Goal: Task Accomplishment & Management: Manage account settings

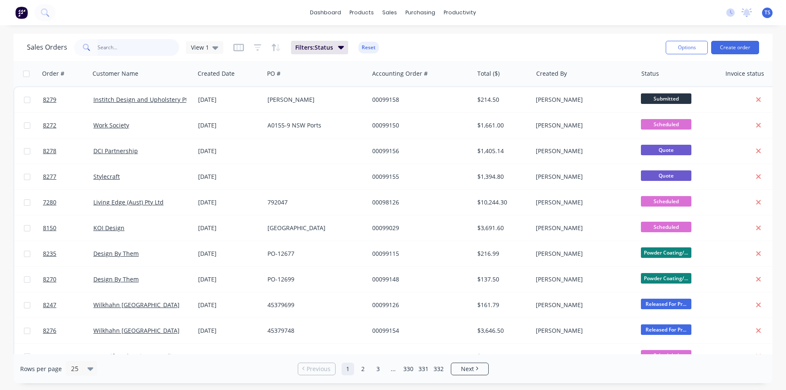
click at [153, 53] on input "text" at bounding box center [139, 47] width 82 height 17
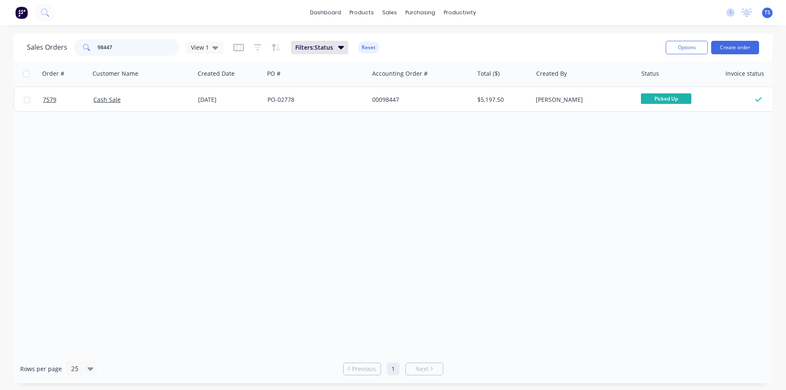
type input "98447"
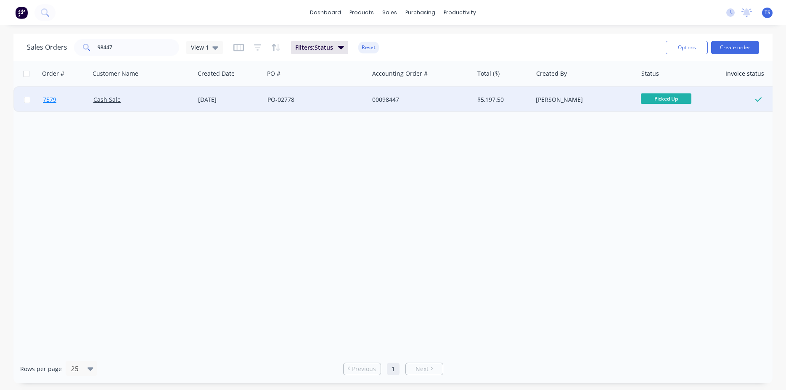
click at [56, 101] on link "7579" at bounding box center [68, 99] width 50 height 25
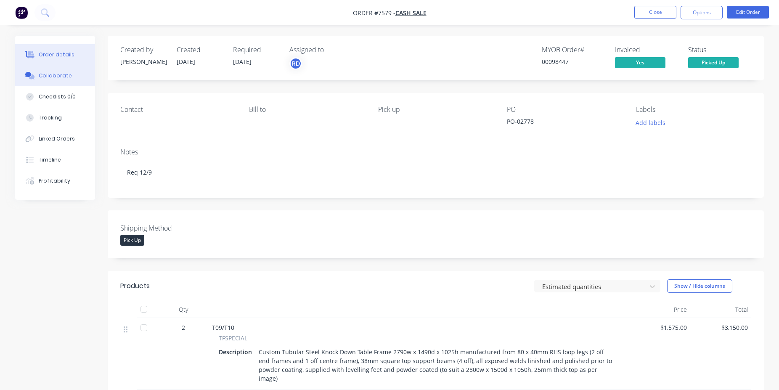
click at [69, 67] on button "Collaborate" at bounding box center [55, 75] width 80 height 21
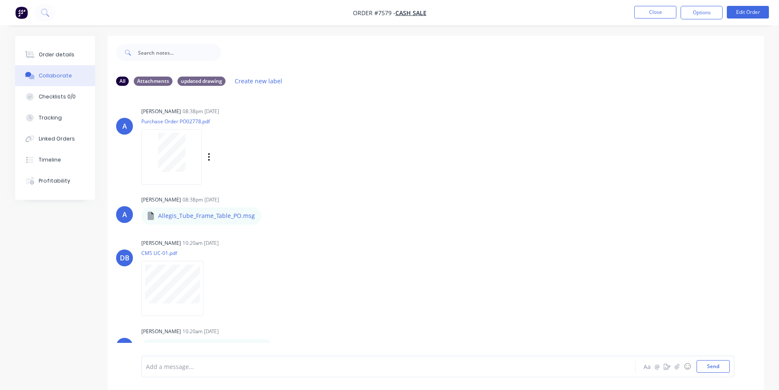
scroll to position [96, 0]
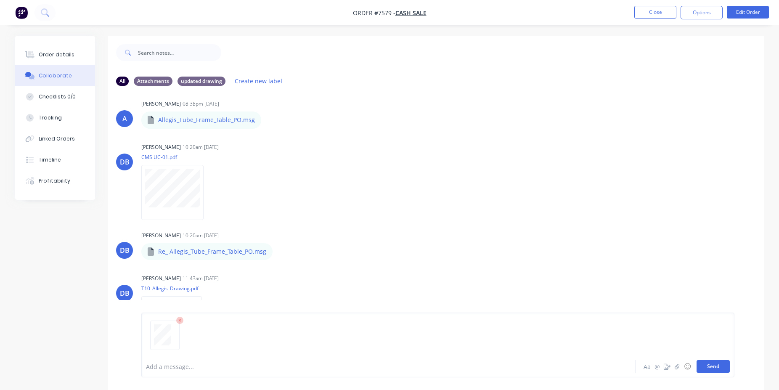
click at [720, 365] on button "Send" at bounding box center [712, 366] width 33 height 13
click at [669, 12] on button "Close" at bounding box center [655, 12] width 42 height 13
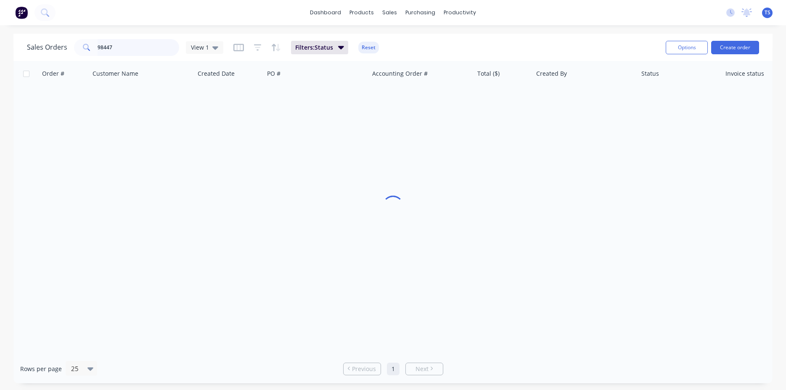
click at [112, 50] on input "98447" at bounding box center [139, 47] width 82 height 17
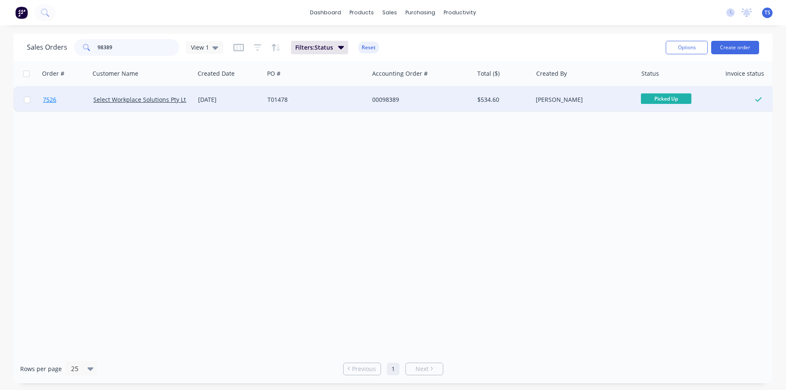
type input "98389"
click at [57, 108] on link "7526" at bounding box center [68, 99] width 50 height 25
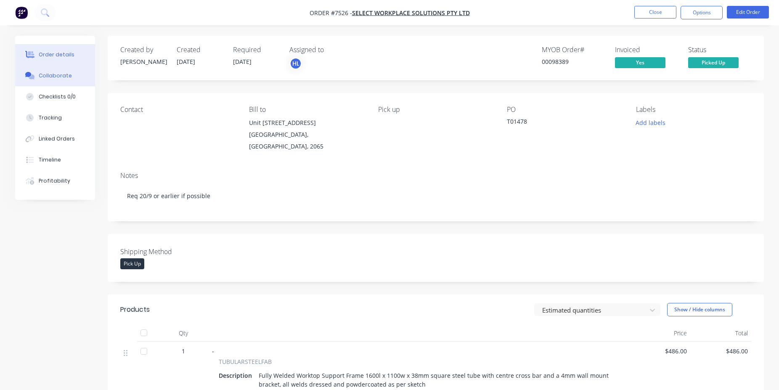
click at [62, 70] on button "Collaborate" at bounding box center [55, 75] width 80 height 21
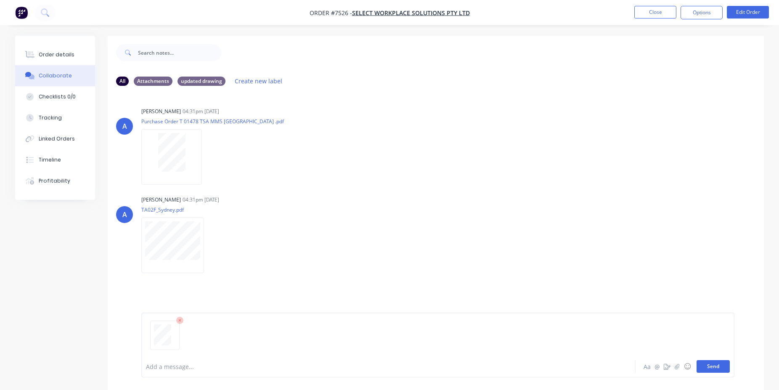
click at [712, 367] on button "Send" at bounding box center [712, 366] width 33 height 13
click at [663, 15] on button "Close" at bounding box center [655, 12] width 42 height 13
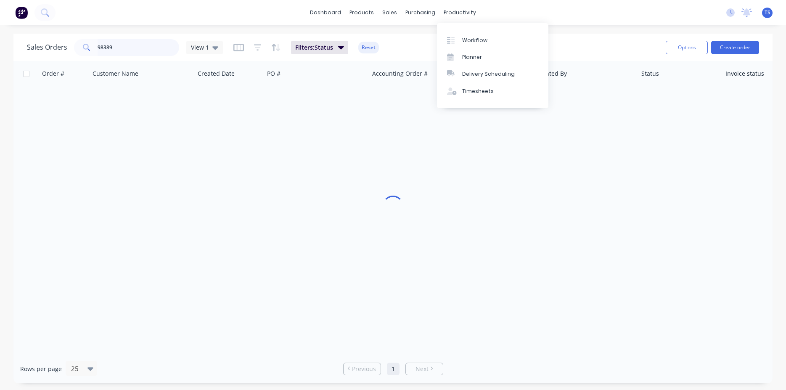
click at [149, 42] on input "98389" at bounding box center [139, 47] width 82 height 17
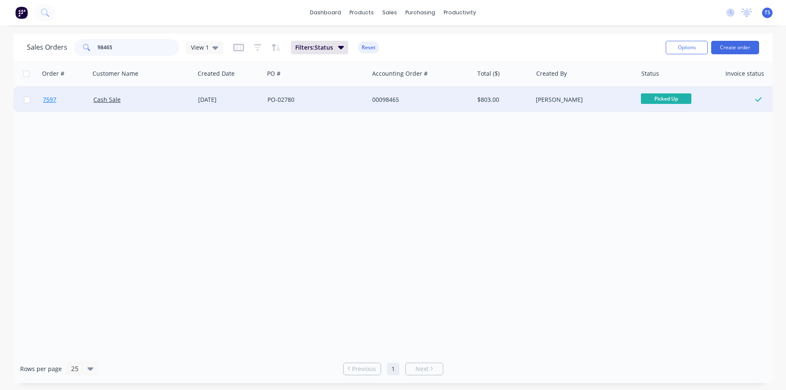
type input "98465"
click at [51, 106] on link "7597" at bounding box center [68, 99] width 50 height 25
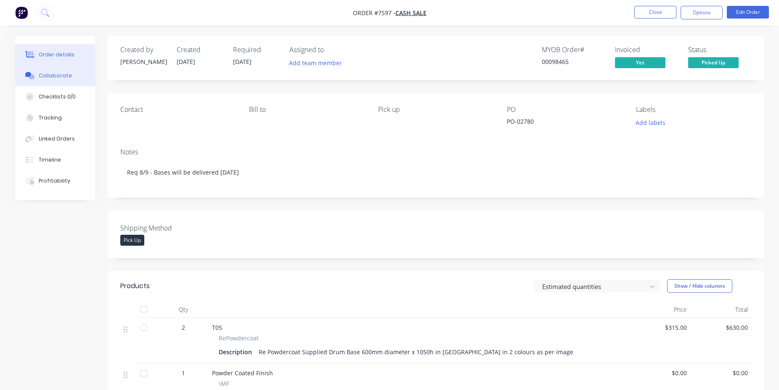
click at [64, 81] on button "Collaborate" at bounding box center [55, 75] width 80 height 21
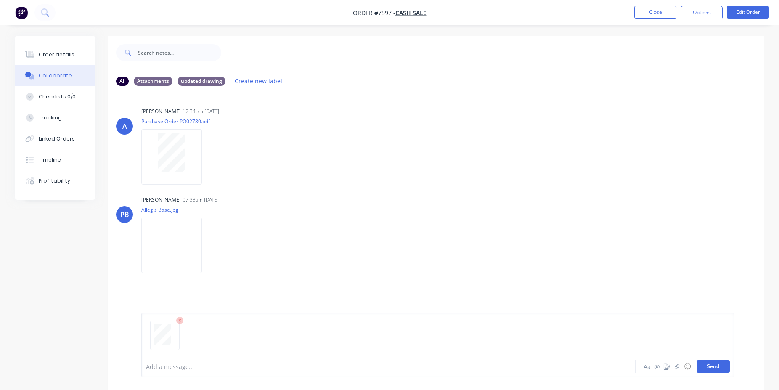
click at [719, 370] on button "Send" at bounding box center [712, 366] width 33 height 13
click at [657, 14] on button "Close" at bounding box center [655, 12] width 42 height 13
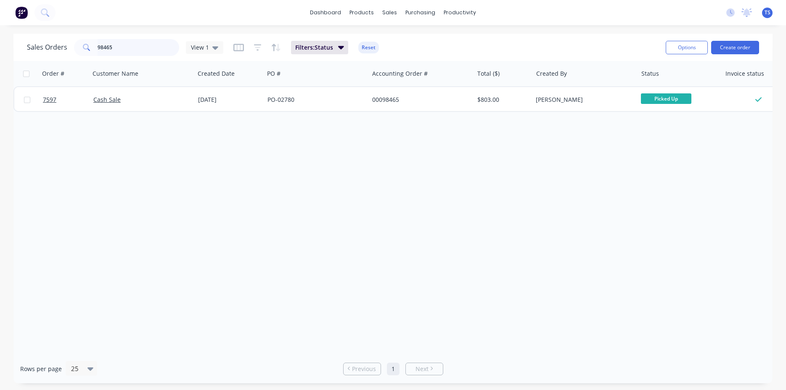
click at [135, 55] on input "98465" at bounding box center [139, 47] width 82 height 17
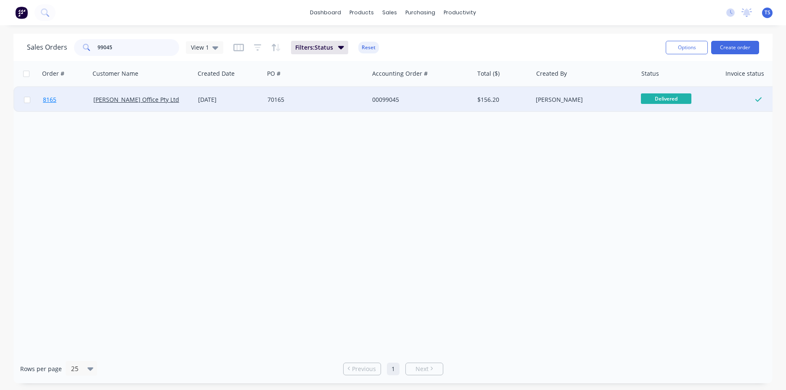
type input "99045"
click at [51, 101] on span "8165" at bounding box center [49, 99] width 13 height 8
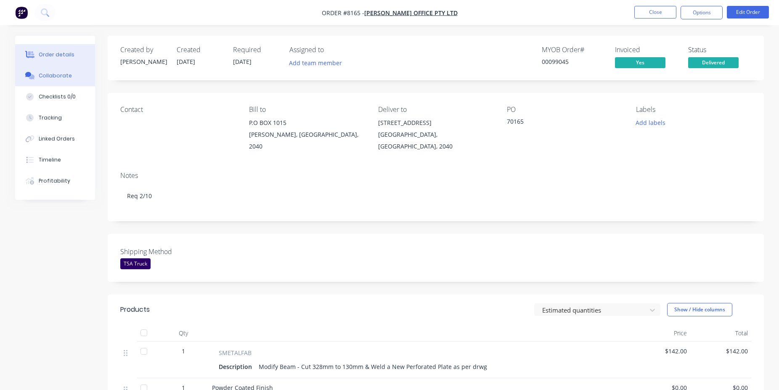
click at [65, 80] on button "Collaborate" at bounding box center [55, 75] width 80 height 21
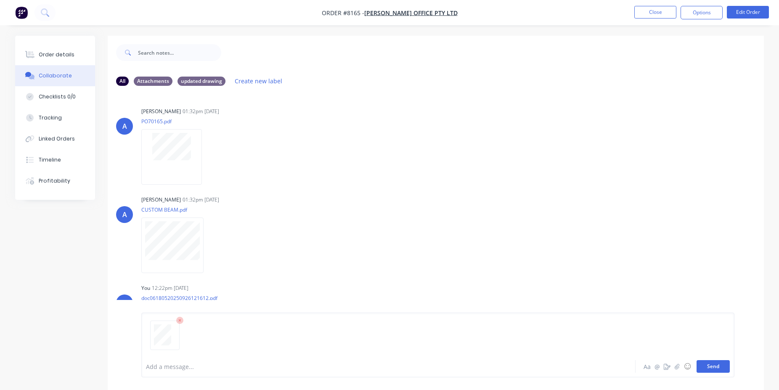
click at [722, 372] on button "Send" at bounding box center [712, 366] width 33 height 13
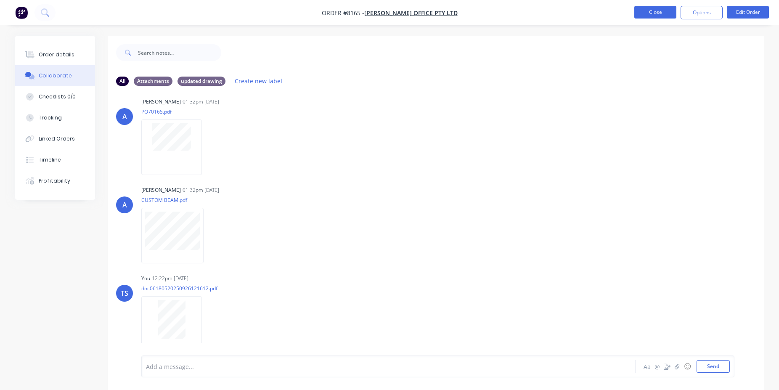
click at [657, 12] on button "Close" at bounding box center [655, 12] width 42 height 13
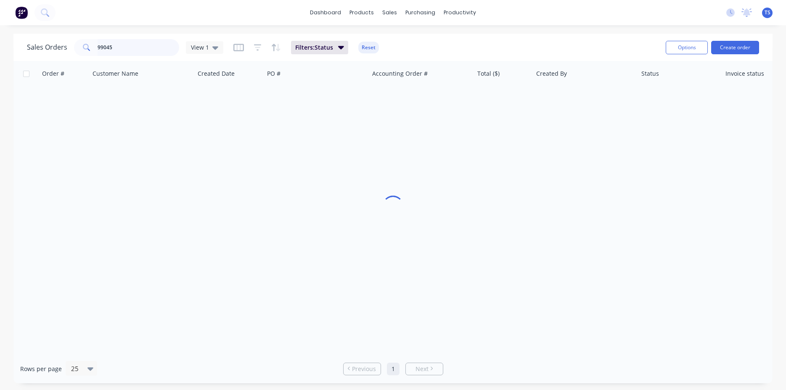
click at [138, 48] on input "99045" at bounding box center [139, 47] width 82 height 17
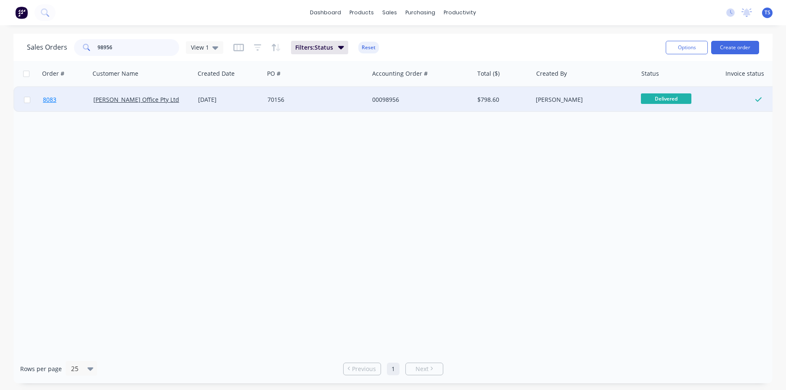
type input "98956"
click at [61, 106] on link "8083" at bounding box center [68, 99] width 50 height 25
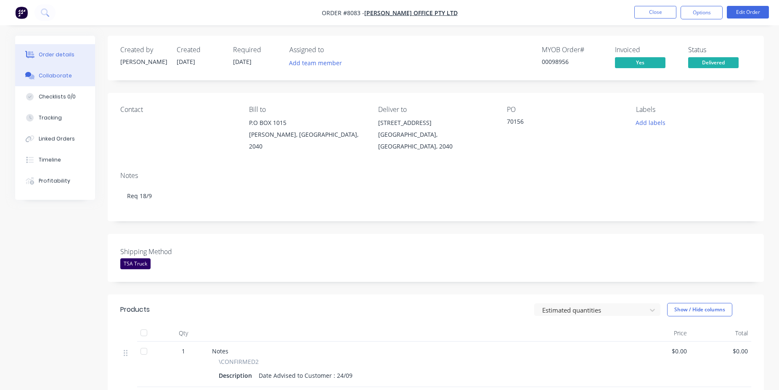
click at [78, 72] on button "Collaborate" at bounding box center [55, 75] width 80 height 21
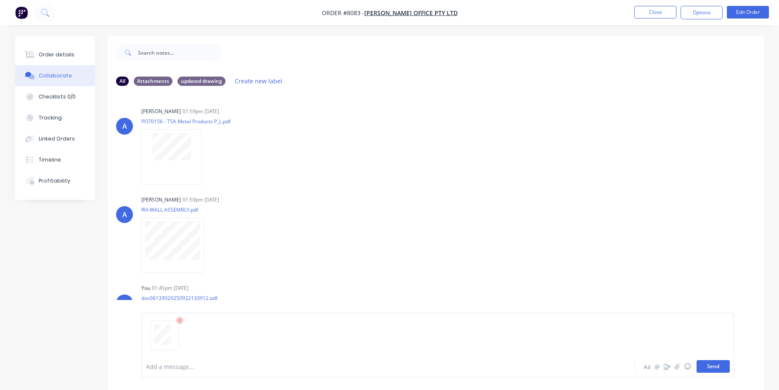
click at [717, 368] on button "Send" at bounding box center [712, 366] width 33 height 13
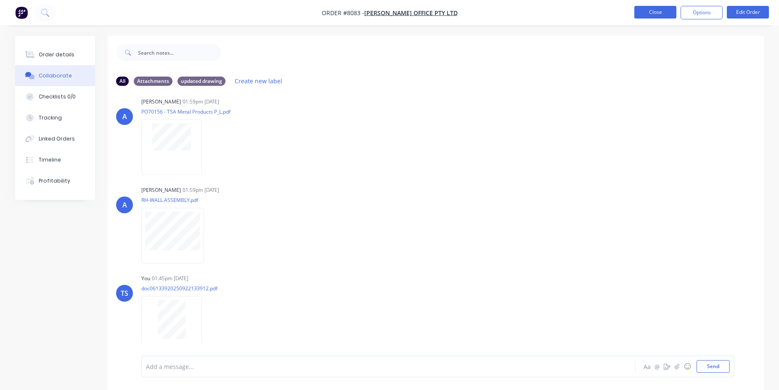
click at [652, 16] on button "Close" at bounding box center [655, 12] width 42 height 13
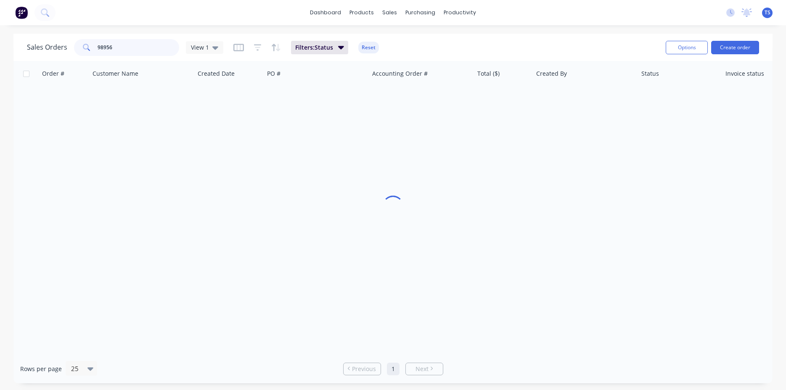
click at [128, 48] on input "98956" at bounding box center [139, 47] width 82 height 17
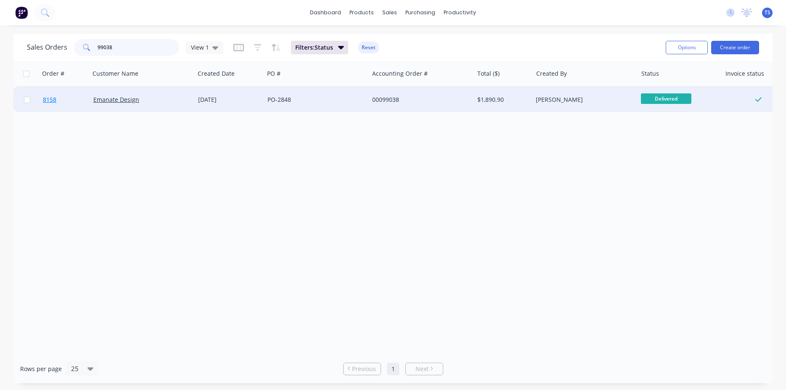
type input "99038"
click at [60, 110] on link "8158" at bounding box center [68, 99] width 50 height 25
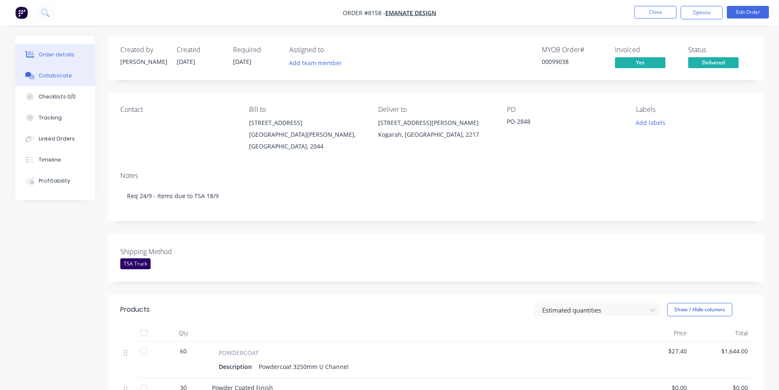
click at [63, 73] on div "Collaborate" at bounding box center [55, 76] width 33 height 8
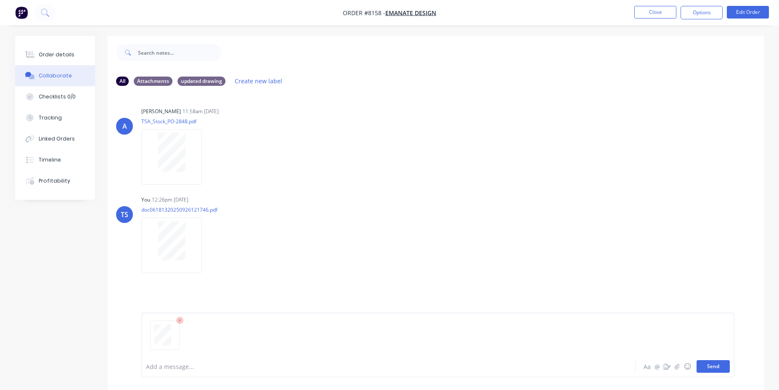
click at [710, 366] on button "Send" at bounding box center [712, 366] width 33 height 13
click at [636, 13] on button "Close" at bounding box center [655, 12] width 42 height 13
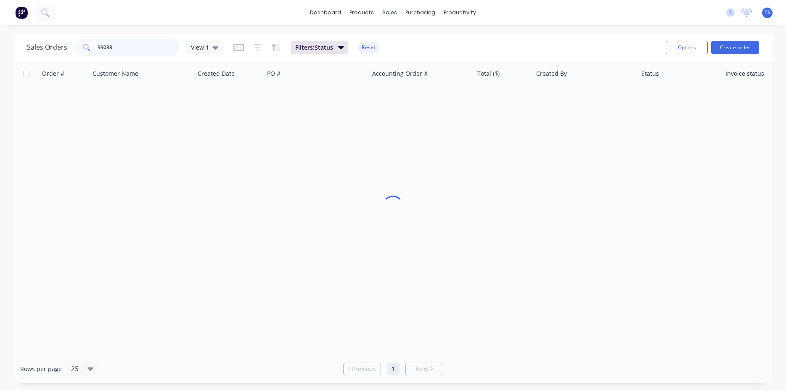
click at [146, 48] on input "99038" at bounding box center [139, 47] width 82 height 17
type input "98994"
click at [59, 107] on link "8118" at bounding box center [68, 99] width 50 height 25
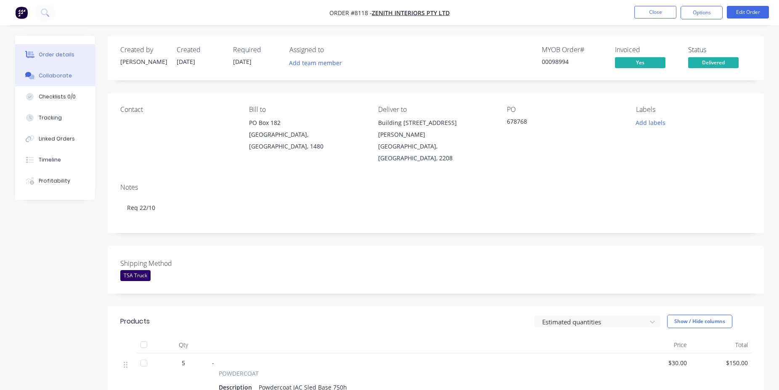
click at [61, 76] on div "Collaborate" at bounding box center [55, 76] width 33 height 8
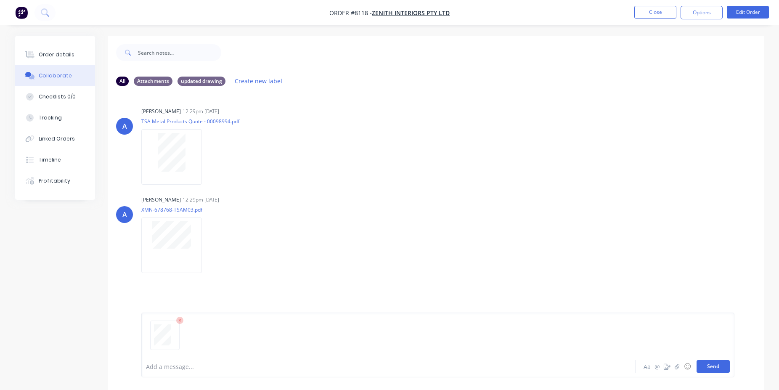
click at [723, 367] on button "Send" at bounding box center [712, 366] width 33 height 13
click at [646, 11] on button "Close" at bounding box center [655, 12] width 42 height 13
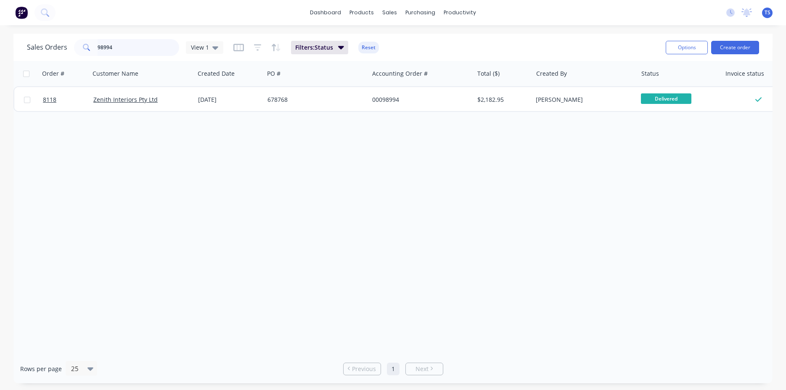
click at [128, 44] on input "98994" at bounding box center [139, 47] width 82 height 17
type input "98884"
click at [52, 111] on div "8011 Living Edge (Aust) Pty Ltd 15 Sep 2025 791846 00098884 $344.74 Damon Brook…" at bounding box center [406, 99] width 786 height 26
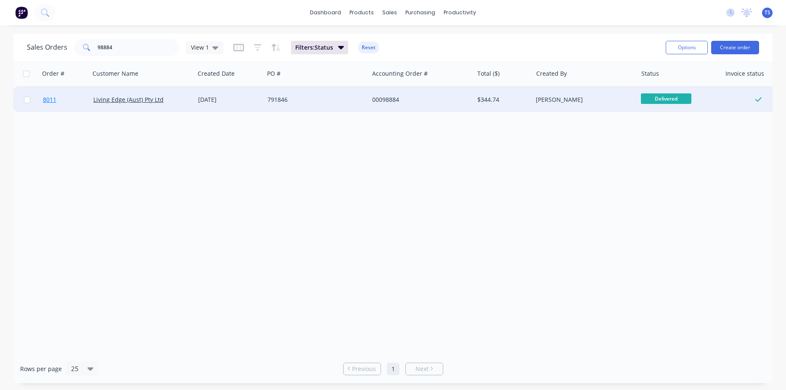
click at [52, 109] on link "8011" at bounding box center [68, 99] width 50 height 25
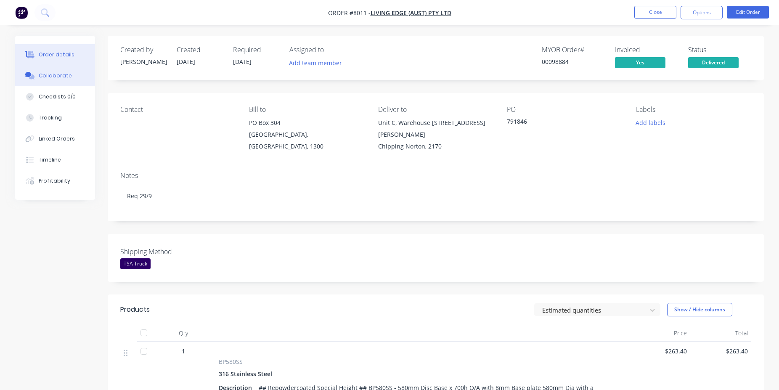
click at [87, 66] on button "Collaborate" at bounding box center [55, 75] width 80 height 21
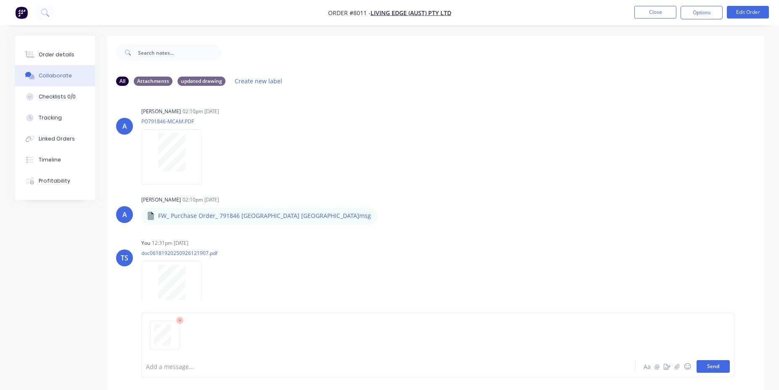
click at [715, 365] on button "Send" at bounding box center [712, 366] width 33 height 13
click at [672, 8] on button "Close" at bounding box center [655, 12] width 42 height 13
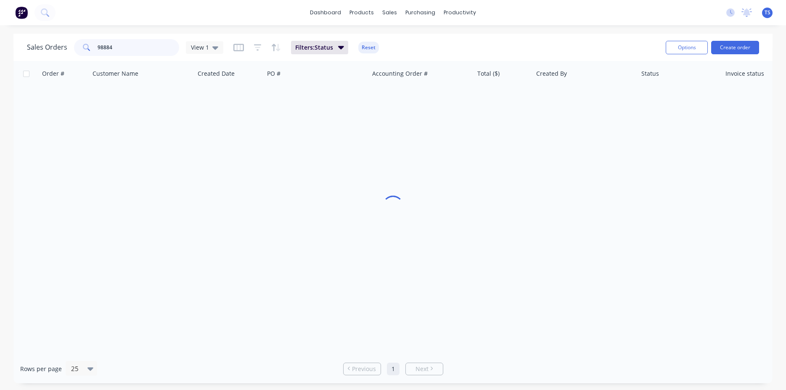
click at [119, 52] on input "98884" at bounding box center [139, 47] width 82 height 17
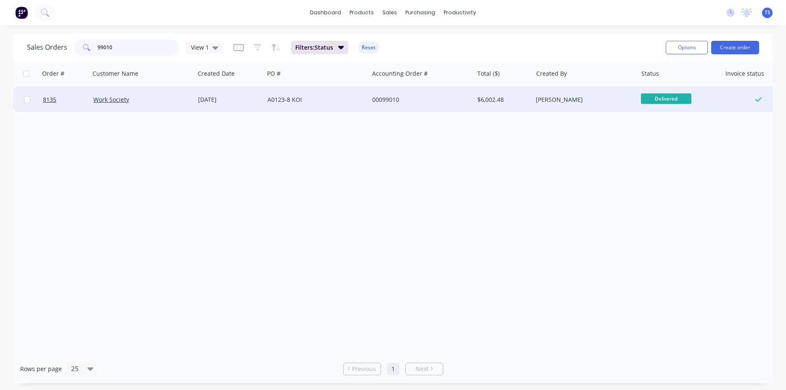
type input "99010"
click at [41, 109] on div at bounding box center [65, 99] width 50 height 25
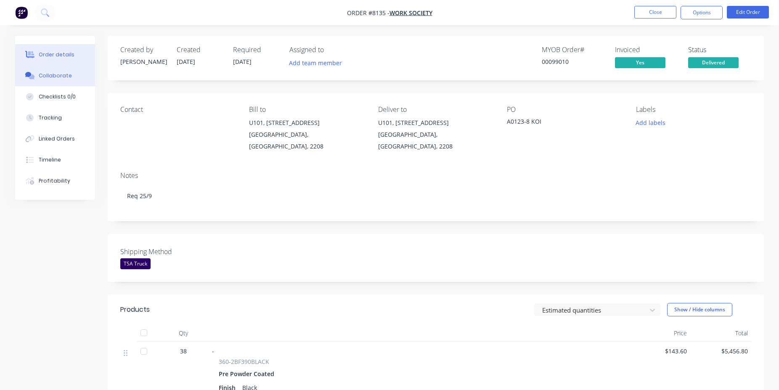
click at [61, 71] on button "Collaborate" at bounding box center [55, 75] width 80 height 21
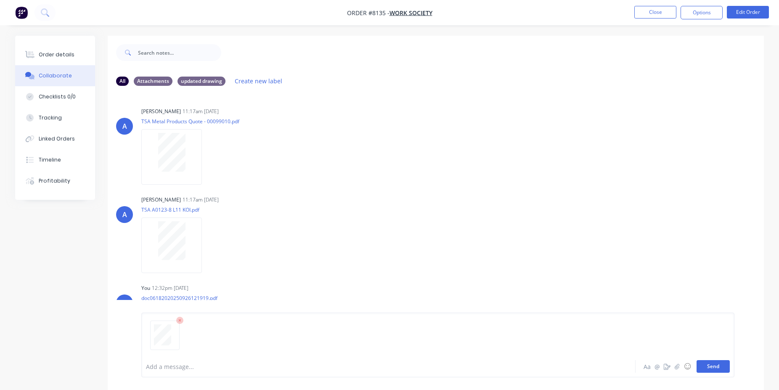
click at [709, 369] on button "Send" at bounding box center [712, 366] width 33 height 13
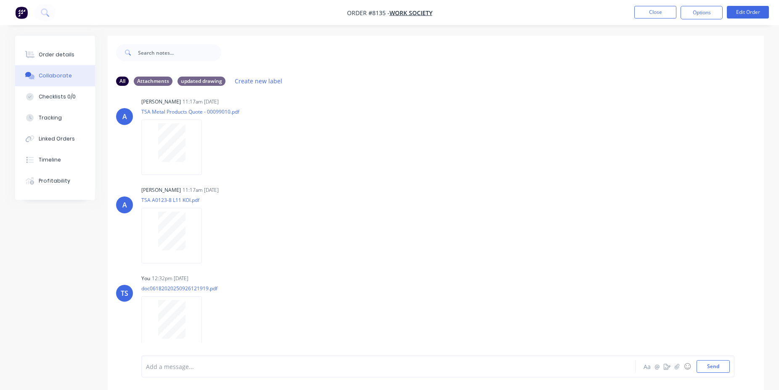
click at [655, 19] on li "Close" at bounding box center [655, 12] width 42 height 13
click at [659, 14] on button "Close" at bounding box center [655, 12] width 42 height 13
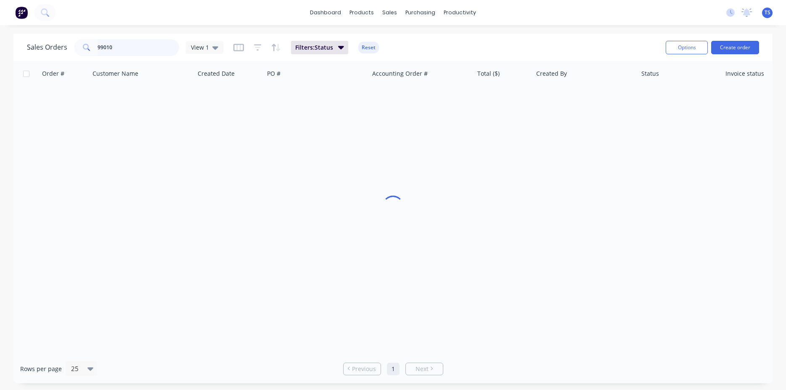
click at [148, 45] on input "99010" at bounding box center [139, 47] width 82 height 17
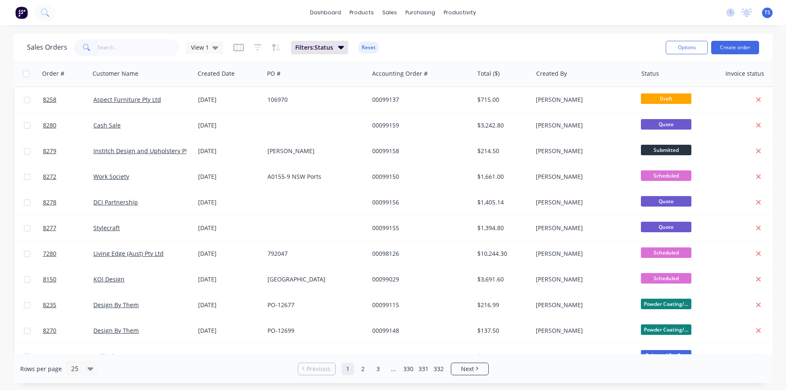
click at [138, 58] on div "Sales Orders View 1 Filters: Status Reset Options Create order" at bounding box center [392, 47] width 759 height 27
click at [141, 47] on input "text" at bounding box center [139, 47] width 82 height 17
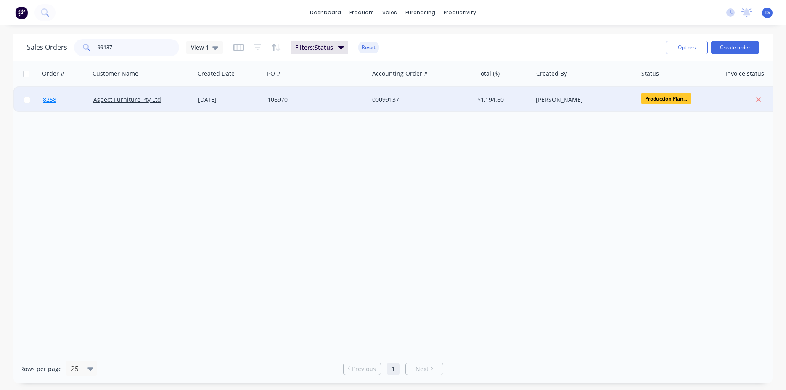
type input "99137"
click at [61, 105] on link "8258" at bounding box center [68, 99] width 50 height 25
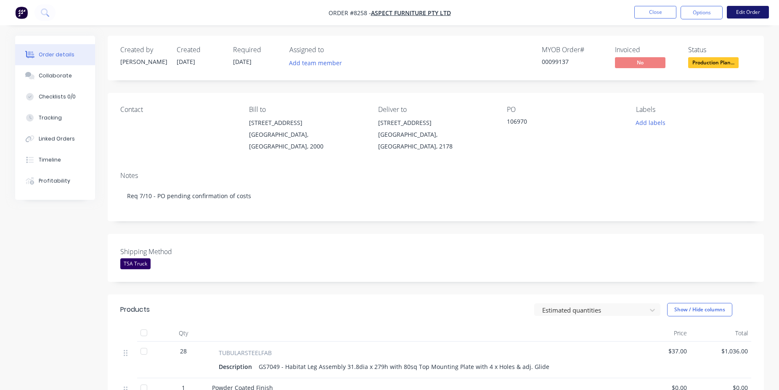
click at [757, 18] on button "Edit Order" at bounding box center [748, 12] width 42 height 13
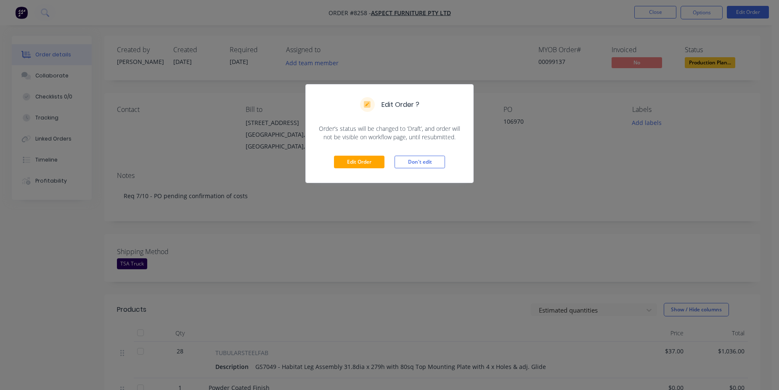
click at [360, 153] on div "Edit Order Don't edit" at bounding box center [389, 161] width 167 height 41
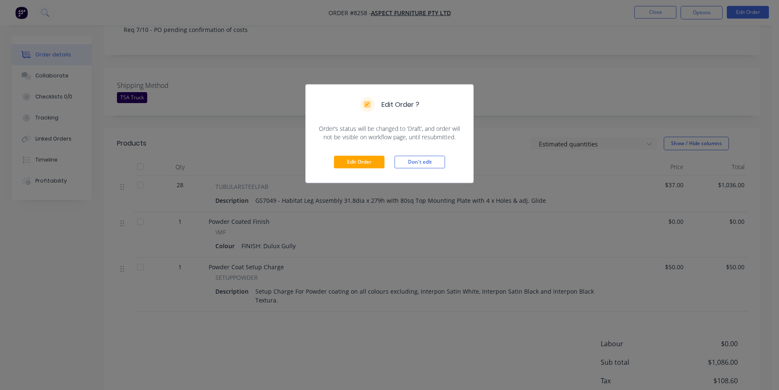
scroll to position [202, 0]
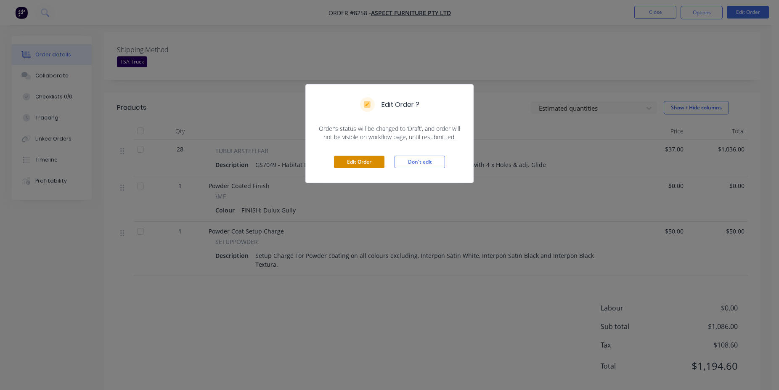
click at [346, 160] on button "Edit Order" at bounding box center [359, 162] width 50 height 13
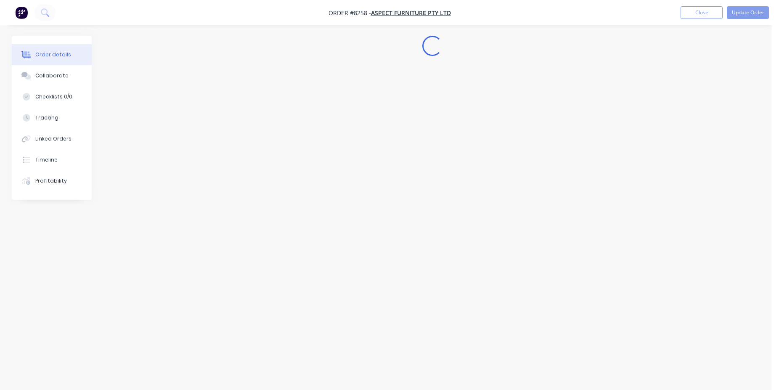
scroll to position [0, 0]
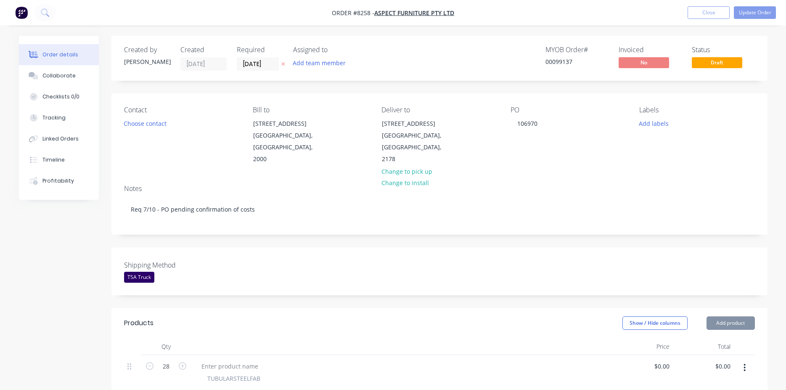
type input "$37.00"
type input "$1,036.00"
type input "$50.00"
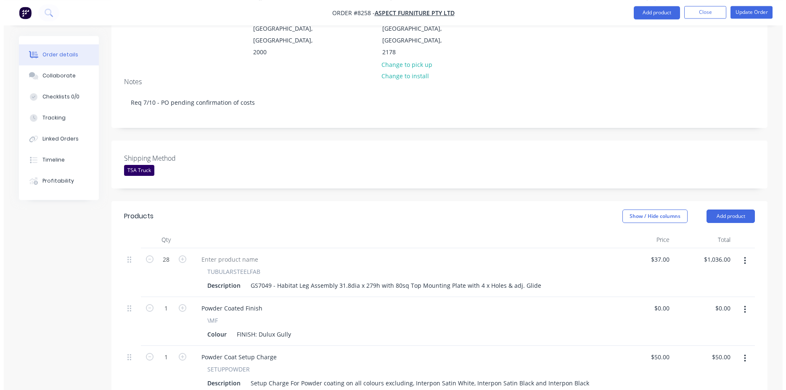
scroll to position [300, 0]
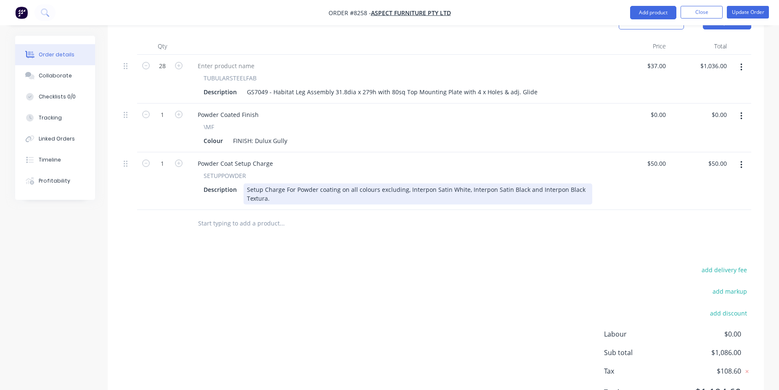
drag, startPoint x: 252, startPoint y: 185, endPoint x: 252, endPoint y: 219, distance: 34.5
click at [252, 199] on div "Setup Charge For Powder coating on all colours excluding, Interpon Satin White,…" at bounding box center [418, 193] width 349 height 21
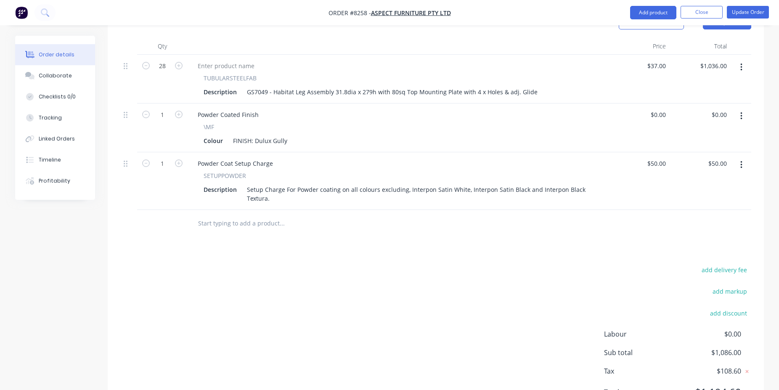
click at [253, 215] on input "text" at bounding box center [282, 223] width 168 height 17
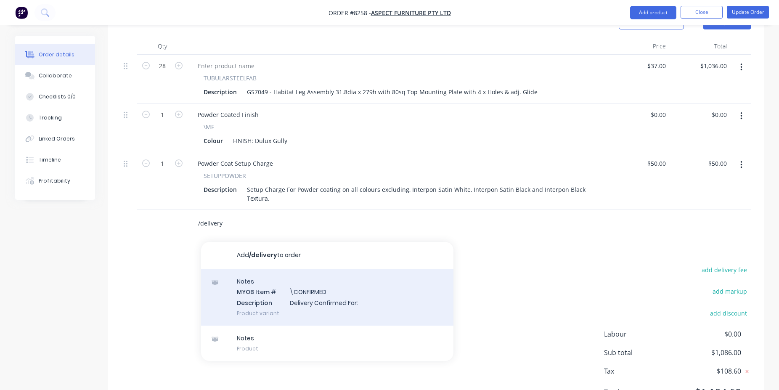
type input "/delivery"
click at [290, 281] on div "Notes MYOB Item # \CONFIRMED Description Delivery Confirmed For: Product variant" at bounding box center [327, 297] width 252 height 57
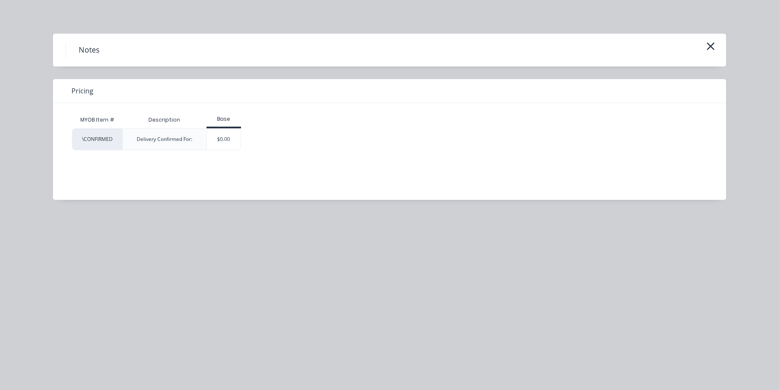
click at [226, 143] on div "$0.00" at bounding box center [224, 139] width 34 height 21
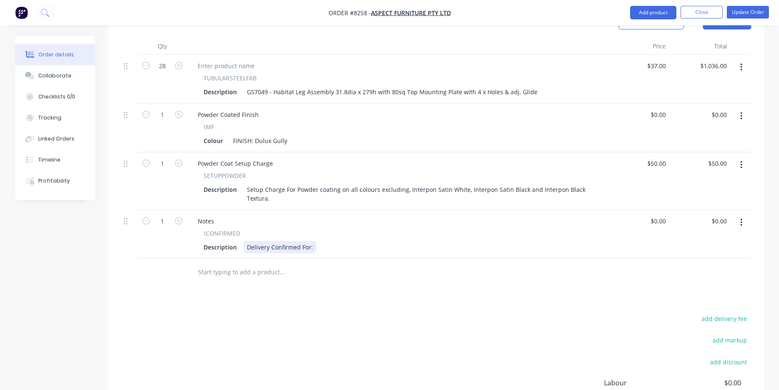
click at [315, 241] on div "Description Delivery Confirmed For:" at bounding box center [396, 247] width 392 height 12
click at [314, 241] on div "Delivery Confirmed For:" at bounding box center [280, 247] width 73 height 12
click at [741, 13] on button "Update Order" at bounding box center [748, 12] width 42 height 13
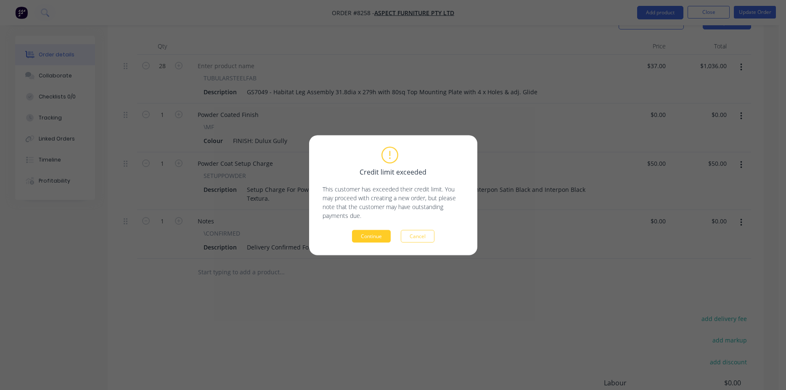
click at [375, 237] on button "Continue" at bounding box center [371, 236] width 39 height 13
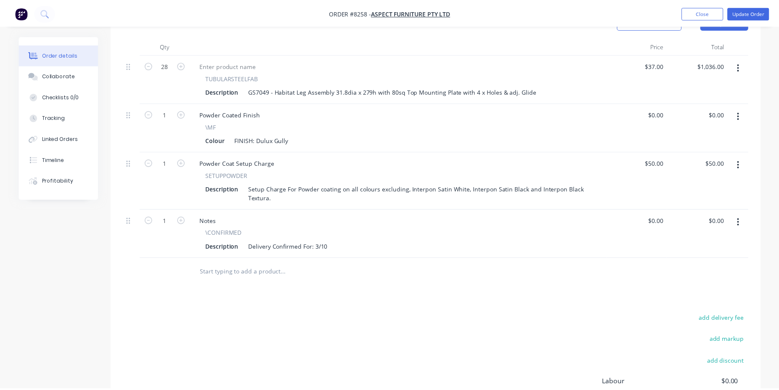
scroll to position [257, 0]
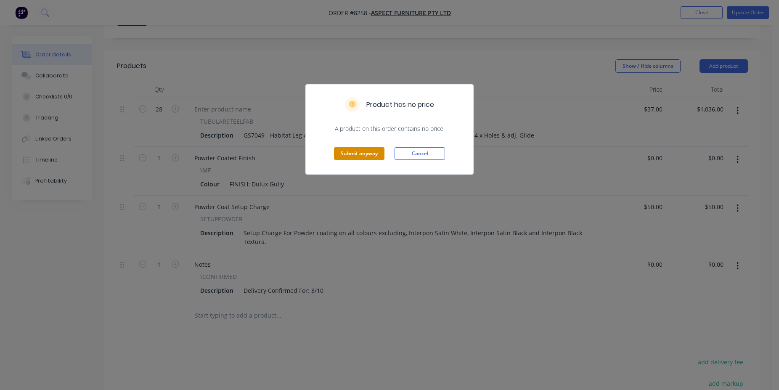
click at [355, 151] on button "Submit anyway" at bounding box center [359, 153] width 50 height 13
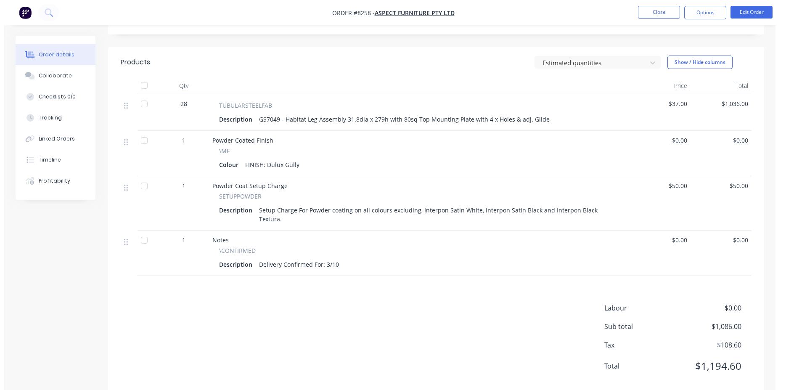
scroll to position [0, 0]
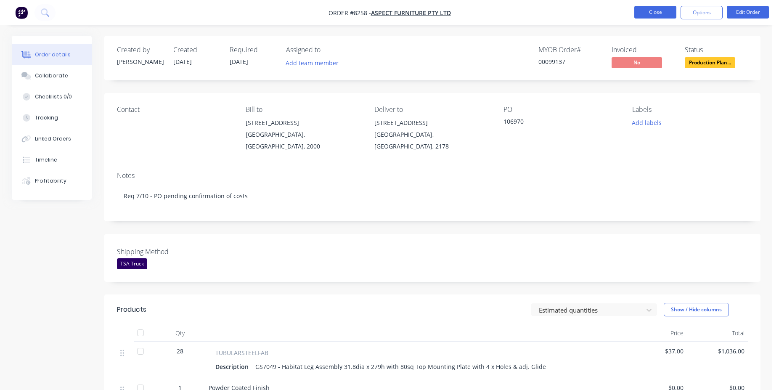
click at [650, 12] on button "Close" at bounding box center [655, 12] width 42 height 13
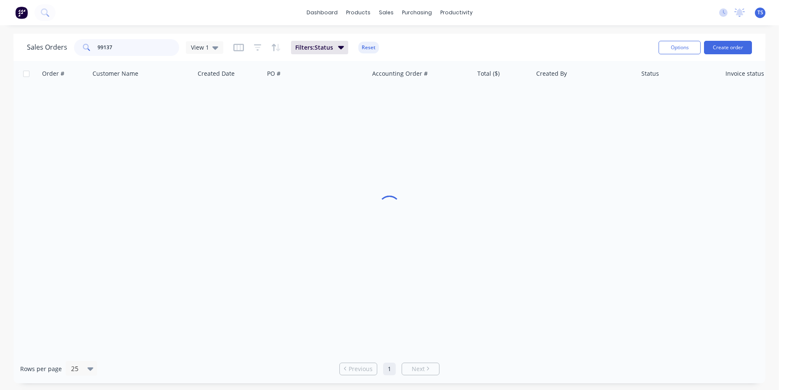
click at [125, 44] on input "99137" at bounding box center [139, 47] width 82 height 17
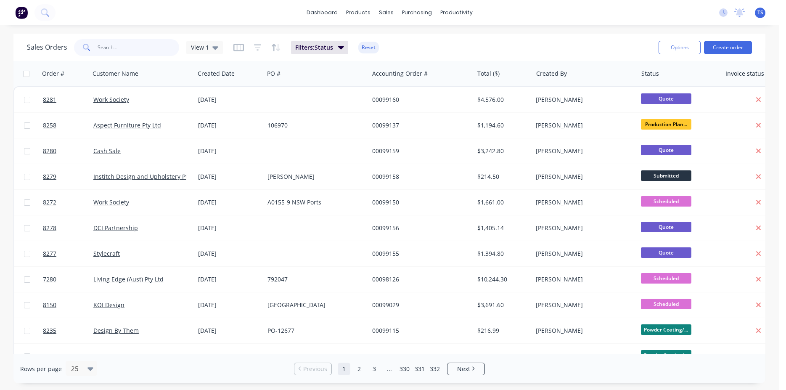
click at [127, 51] on input "text" at bounding box center [139, 47] width 82 height 17
click at [146, 50] on input "text" at bounding box center [139, 47] width 82 height 17
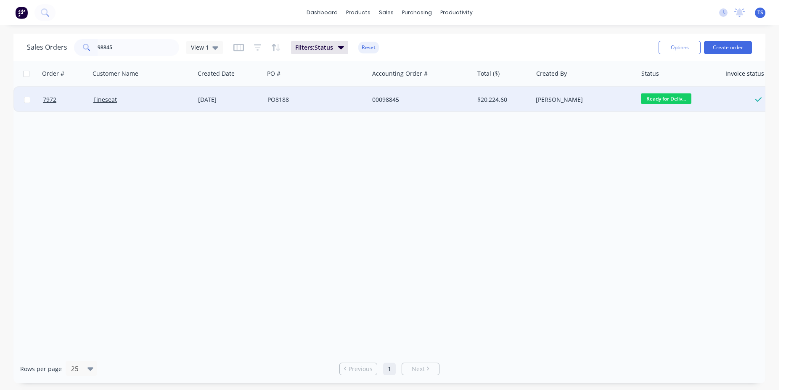
click at [666, 106] on div "Ready for Deliv..." at bounding box center [677, 99] width 73 height 13
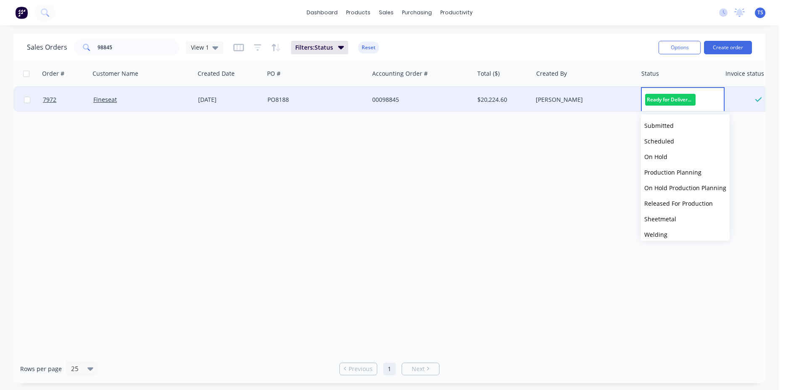
scroll to position [92, 0]
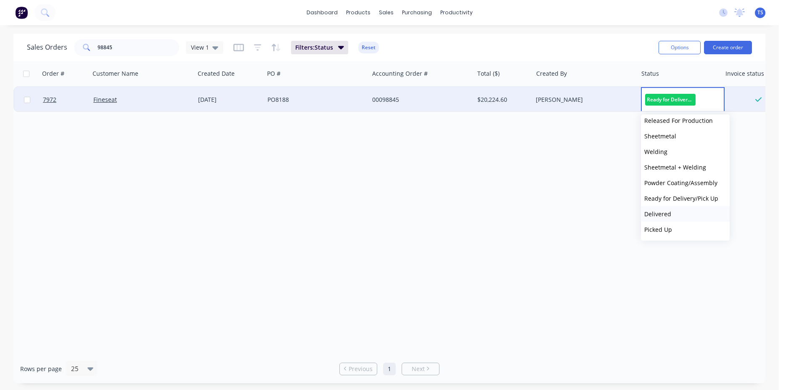
click at [687, 213] on button "Delivered" at bounding box center [685, 214] width 89 height 16
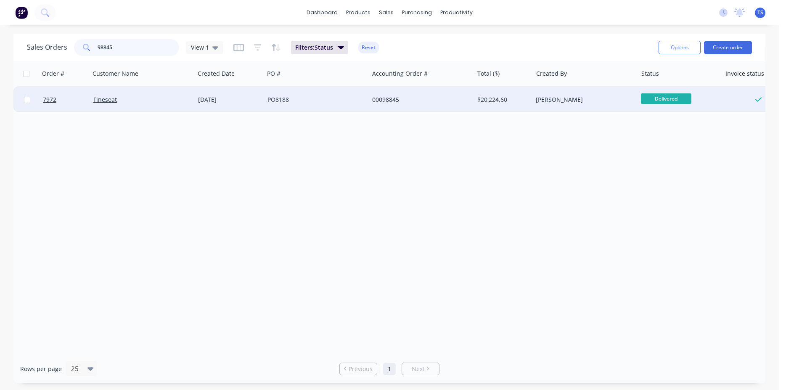
click at [135, 42] on input "98845" at bounding box center [139, 47] width 82 height 17
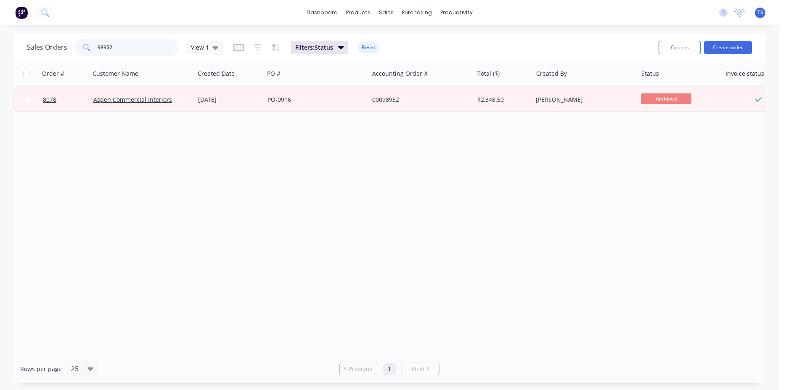
click at [135, 40] on input "98952" at bounding box center [139, 47] width 82 height 17
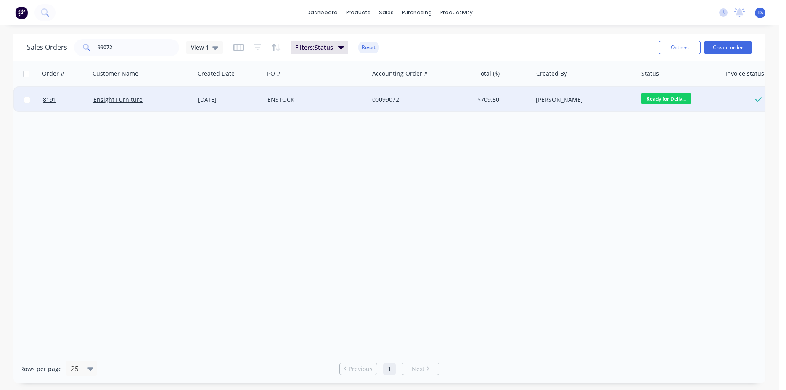
click at [650, 96] on span "Ready for Deliv..." at bounding box center [666, 98] width 50 height 11
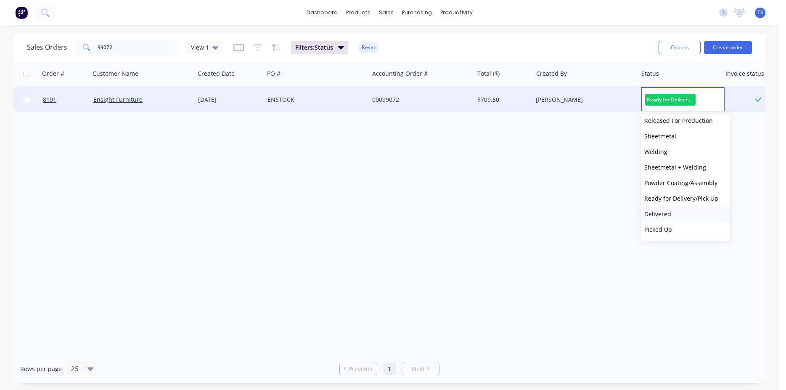
click at [679, 212] on button "Delivered" at bounding box center [685, 214] width 89 height 16
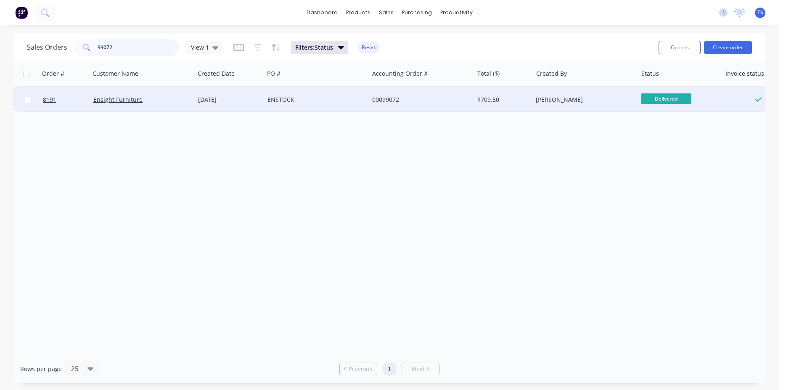
click at [137, 50] on input "99072" at bounding box center [139, 47] width 82 height 17
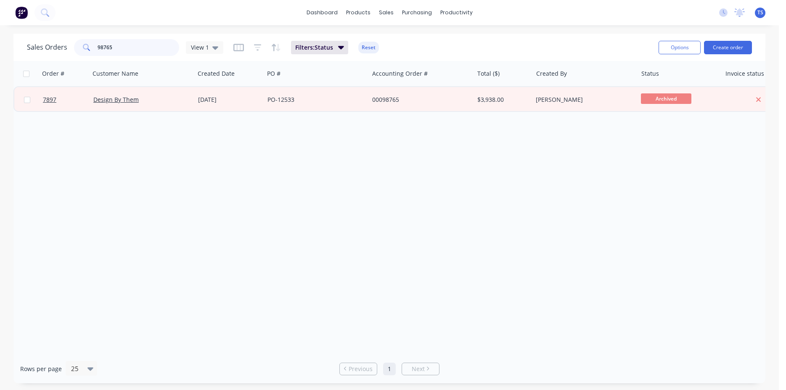
click at [135, 50] on input "98765" at bounding box center [139, 47] width 82 height 17
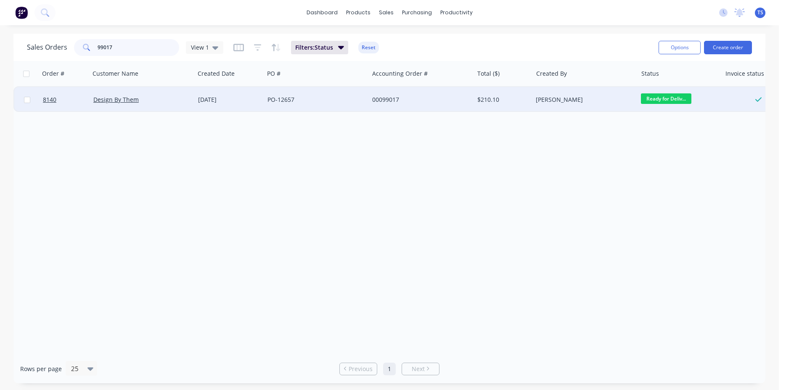
type input "99017"
click at [670, 98] on span "Ready for Deliv..." at bounding box center [666, 98] width 50 height 11
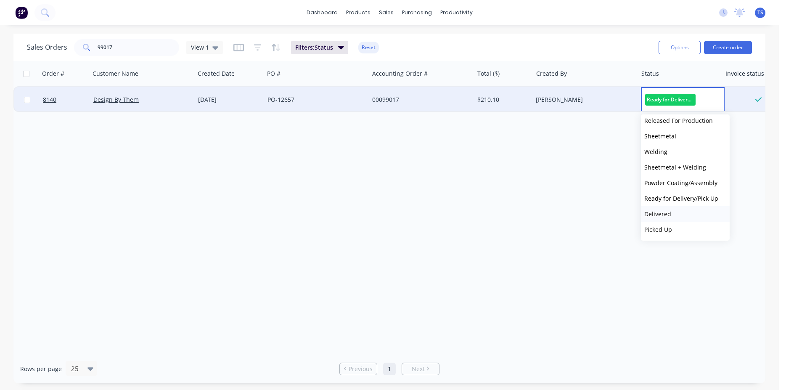
click at [691, 213] on button "Delivered" at bounding box center [685, 214] width 89 height 16
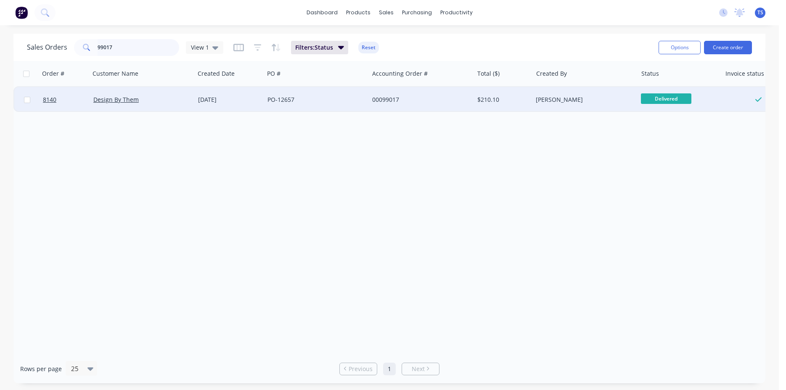
click at [146, 39] on input "99017" at bounding box center [139, 47] width 82 height 17
click at [132, 60] on div "Sales Orders 99017 View 1 Filters: Status Reset Options Create order" at bounding box center [389, 47] width 752 height 27
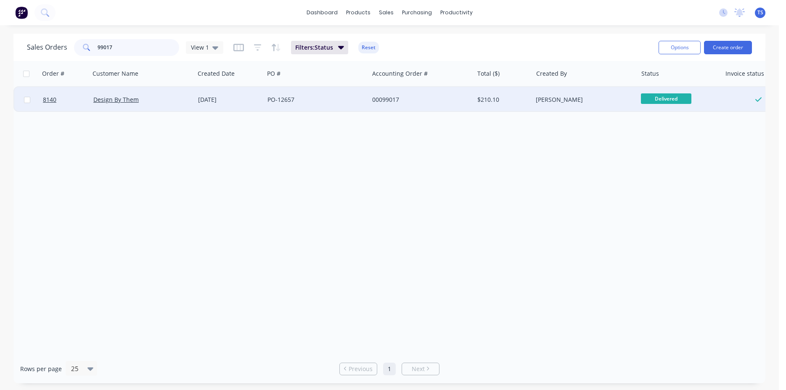
click at [139, 45] on input "99017" at bounding box center [139, 47] width 82 height 17
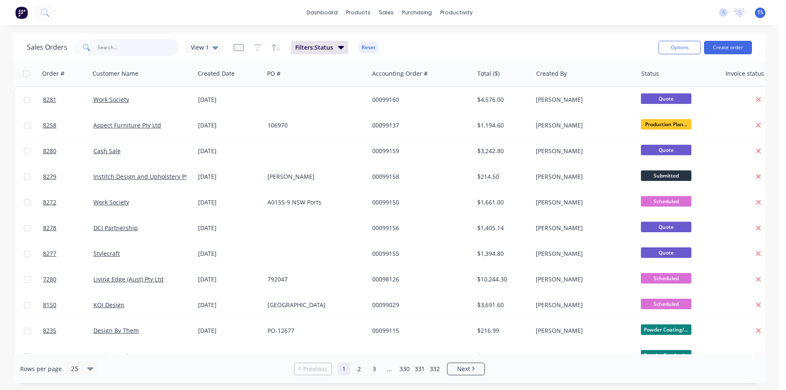
click at [138, 49] on input "text" at bounding box center [139, 47] width 82 height 17
click at [140, 48] on input "text" at bounding box center [139, 47] width 82 height 17
click at [129, 51] on input "text" at bounding box center [139, 47] width 82 height 17
type input "98845"
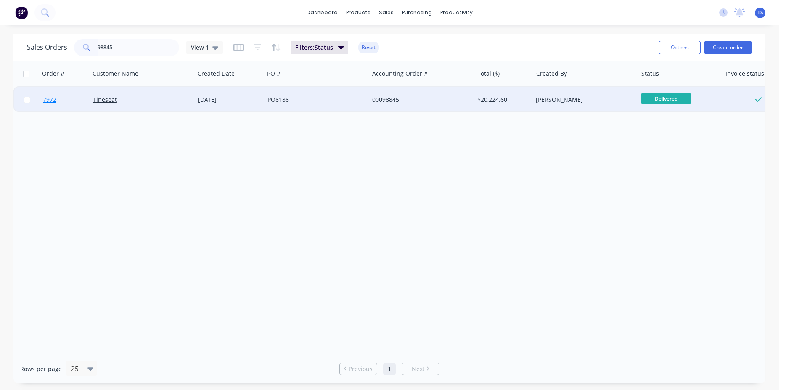
click at [61, 106] on link "7972" at bounding box center [68, 99] width 50 height 25
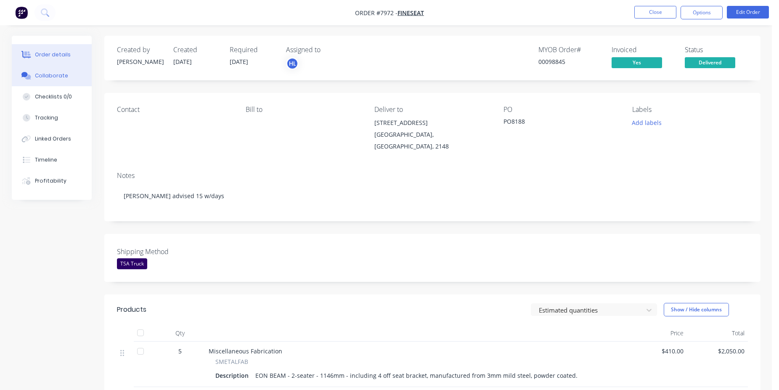
click at [48, 66] on button "Collaborate" at bounding box center [52, 75] width 80 height 21
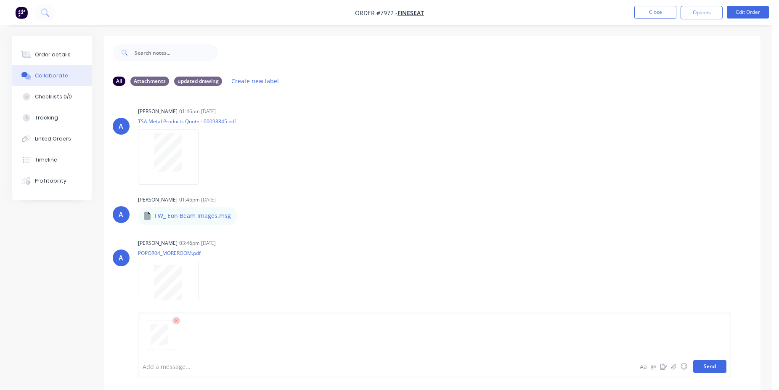
click at [718, 365] on button "Send" at bounding box center [709, 366] width 33 height 13
click at [648, 13] on button "Close" at bounding box center [655, 12] width 42 height 13
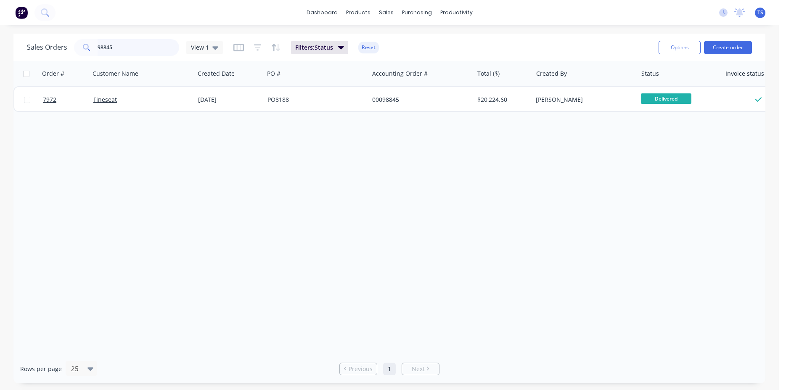
click at [140, 50] on input "98845" at bounding box center [139, 47] width 82 height 17
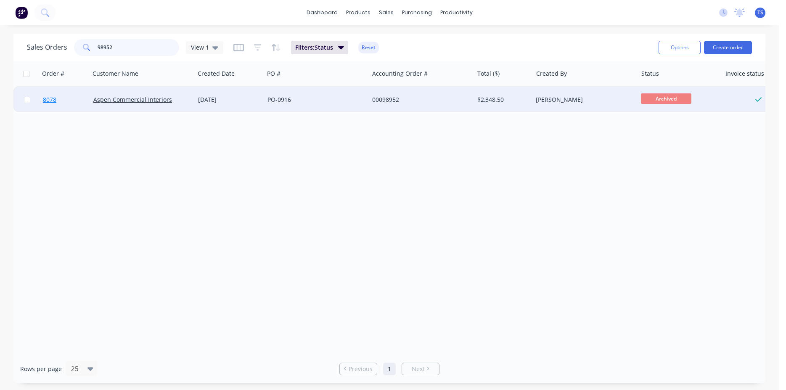
type input "98952"
click at [57, 102] on link "8078" at bounding box center [68, 99] width 50 height 25
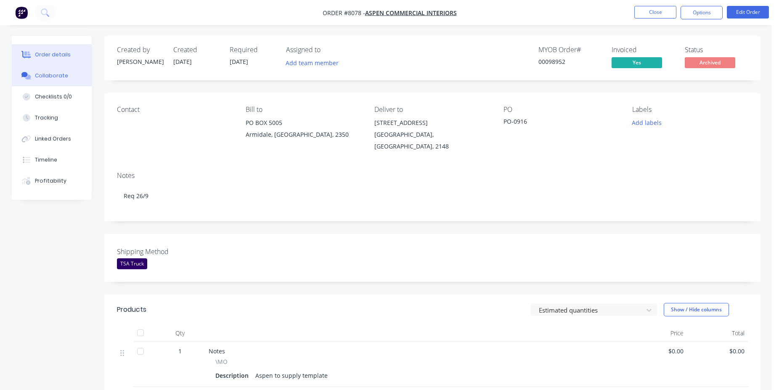
click at [68, 82] on button "Collaborate" at bounding box center [52, 75] width 80 height 21
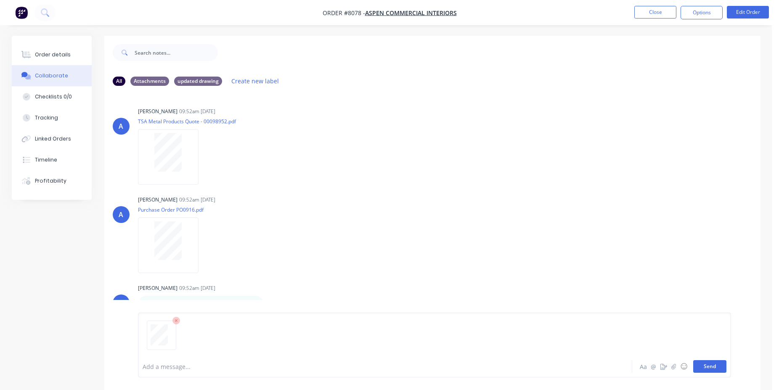
click at [715, 367] on button "Send" at bounding box center [709, 366] width 33 height 13
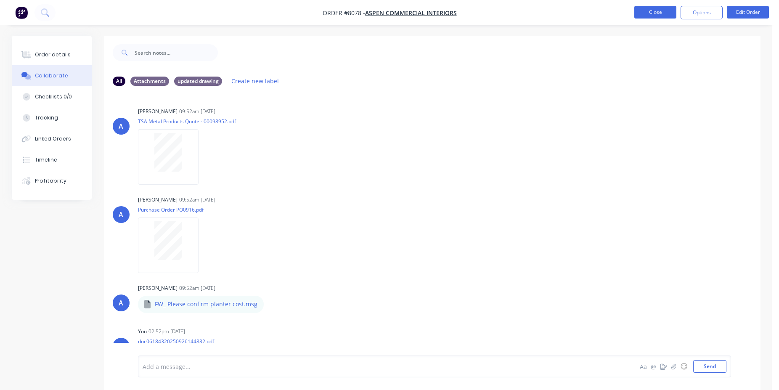
click at [662, 8] on button "Close" at bounding box center [655, 12] width 42 height 13
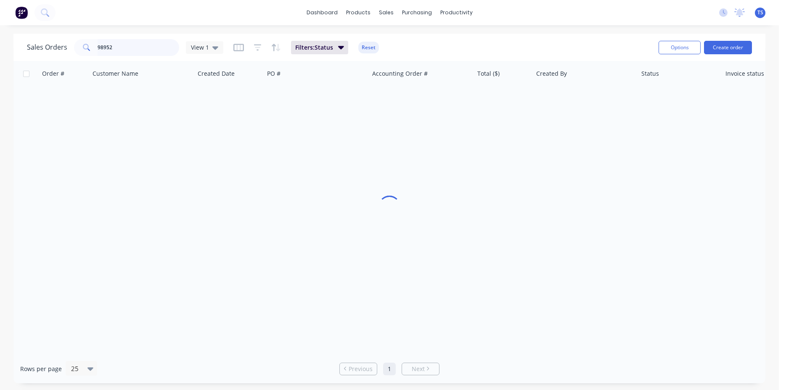
click at [140, 49] on input "98952" at bounding box center [139, 47] width 82 height 17
type input "99072"
click at [61, 106] on link "8191" at bounding box center [68, 99] width 50 height 25
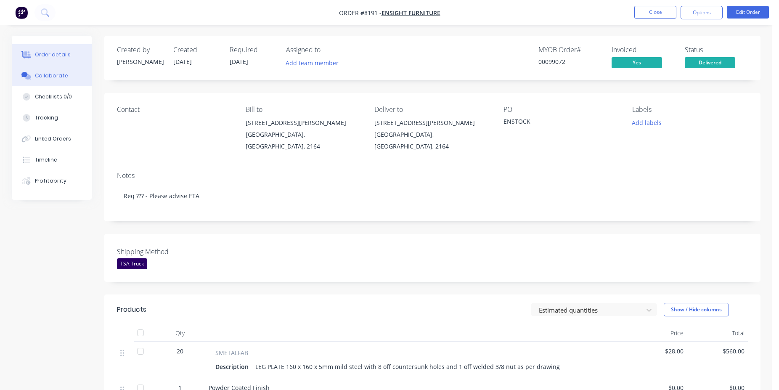
click at [61, 76] on div "Collaborate" at bounding box center [51, 76] width 33 height 8
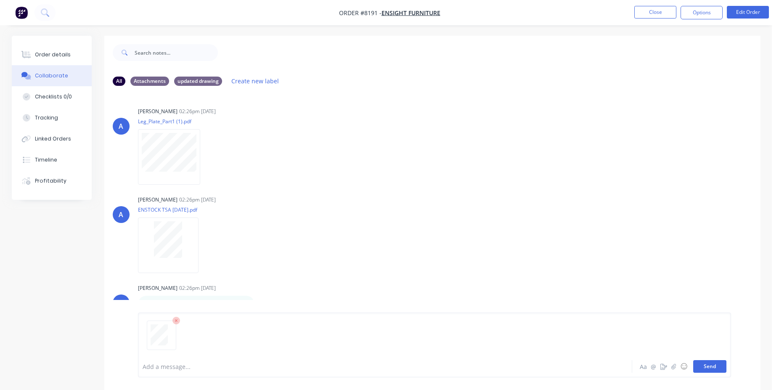
click at [717, 371] on button "Send" at bounding box center [709, 366] width 33 height 13
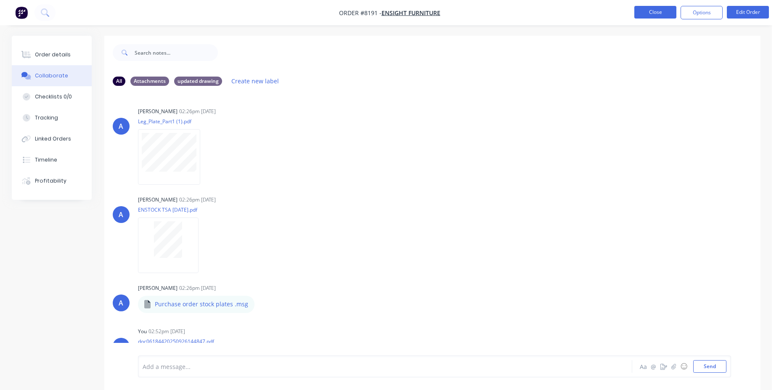
click at [644, 14] on button "Close" at bounding box center [655, 12] width 42 height 13
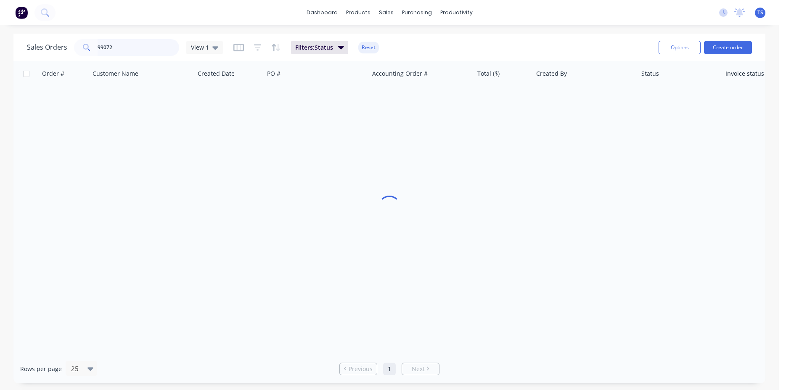
click at [134, 46] on input "99072" at bounding box center [139, 47] width 82 height 17
click at [132, 55] on input "99072" at bounding box center [139, 47] width 82 height 17
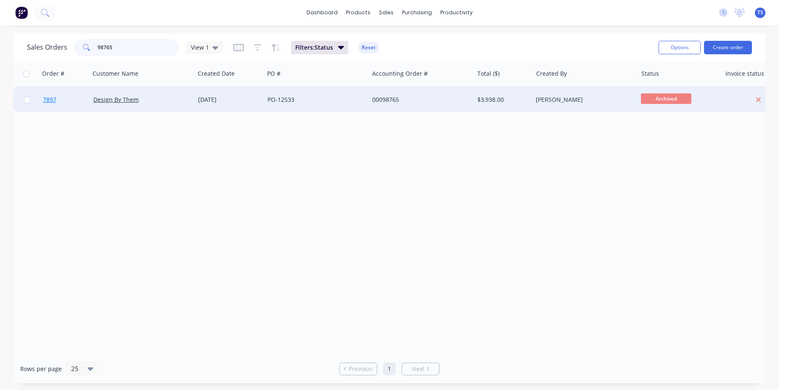
type input "98765"
click at [56, 100] on span "7897" at bounding box center [49, 99] width 13 height 8
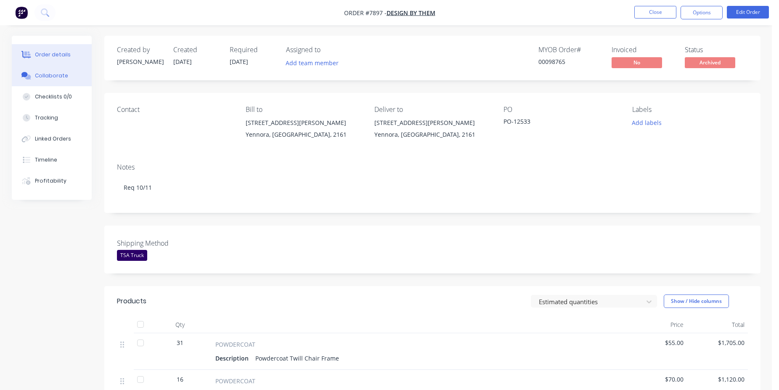
click at [37, 78] on div "Collaborate" at bounding box center [51, 76] width 33 height 8
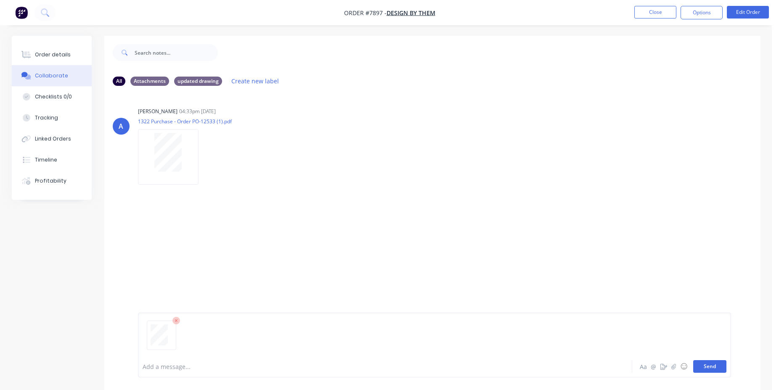
click at [712, 367] on button "Send" at bounding box center [709, 366] width 33 height 13
click at [656, 12] on button "Close" at bounding box center [655, 12] width 42 height 13
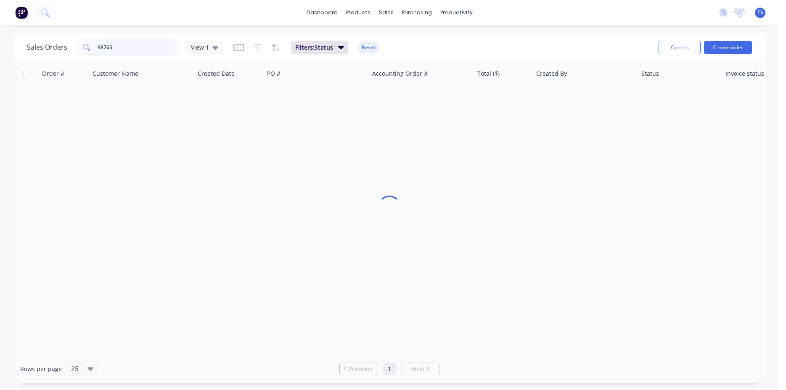
click at [148, 49] on input "98765" at bounding box center [139, 47] width 82 height 17
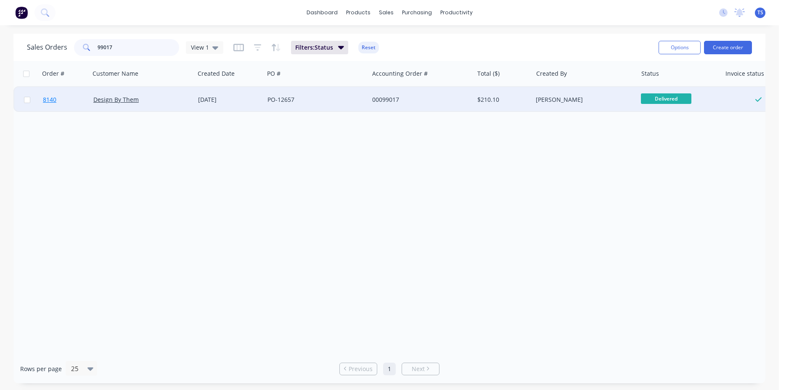
type input "99017"
click at [76, 104] on link "8140" at bounding box center [68, 99] width 50 height 25
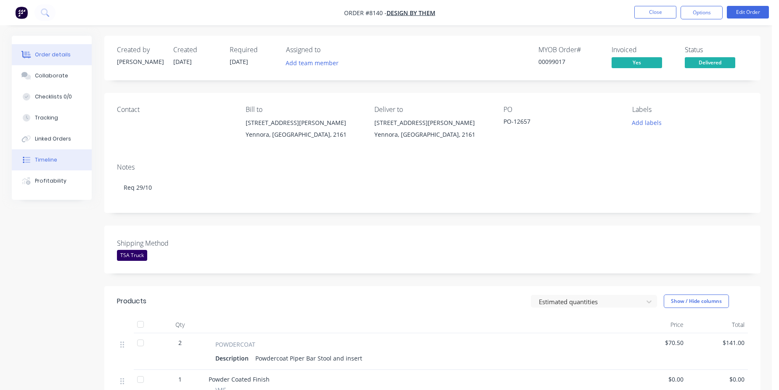
click at [71, 169] on button "Timeline" at bounding box center [52, 159] width 80 height 21
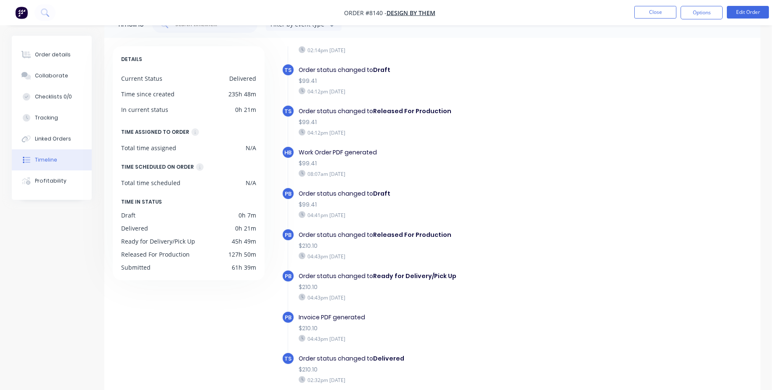
scroll to position [65, 0]
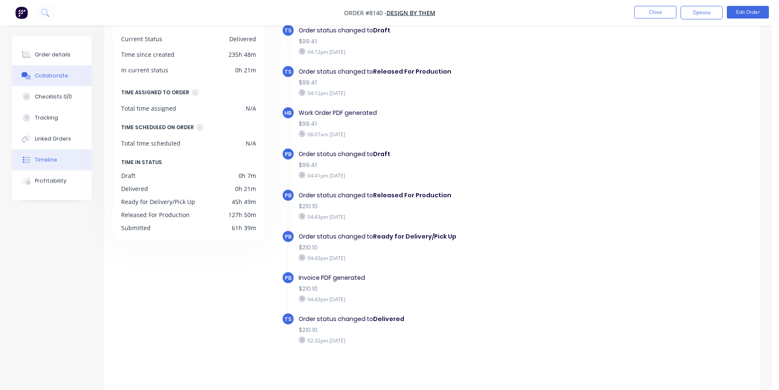
click at [57, 81] on button "Collaborate" at bounding box center [52, 75] width 80 height 21
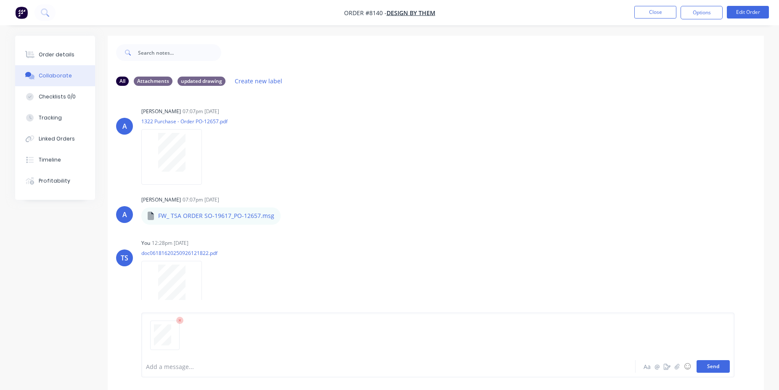
click at [720, 366] on button "Send" at bounding box center [712, 366] width 33 height 13
click at [648, 11] on button "Close" at bounding box center [655, 12] width 42 height 13
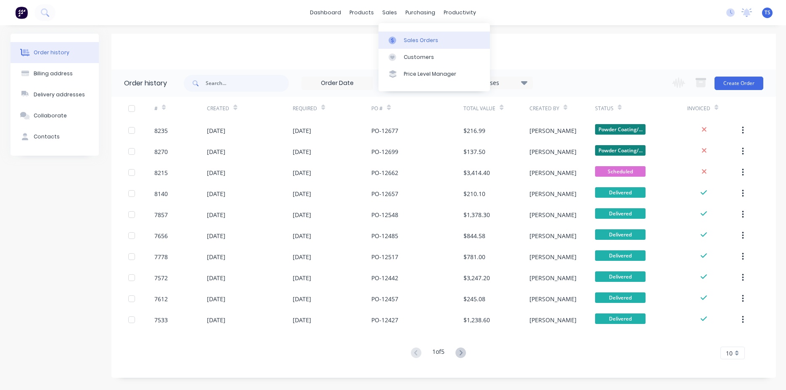
click at [416, 34] on link "Sales Orders" at bounding box center [433, 40] width 111 height 17
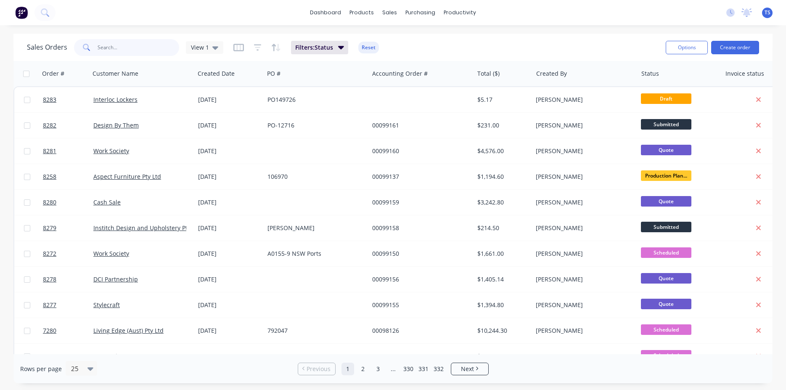
click at [122, 51] on input "text" at bounding box center [139, 47] width 82 height 17
click at [145, 43] on input "text" at bounding box center [139, 47] width 82 height 17
click at [127, 46] on input "text" at bounding box center [139, 47] width 82 height 17
click at [154, 47] on input "text" at bounding box center [139, 47] width 82 height 17
click at [154, 29] on div "dashboard products sales purchasing productivity dashboard products Product Cat…" at bounding box center [393, 195] width 786 height 390
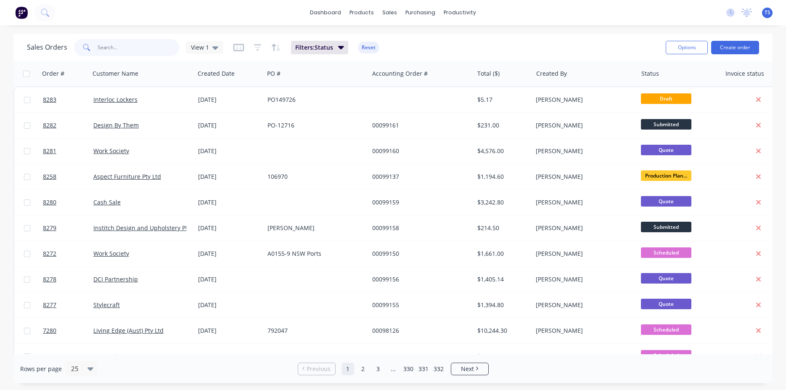
click at [143, 48] on input "text" at bounding box center [139, 47] width 82 height 17
click at [152, 48] on input "text" at bounding box center [139, 47] width 82 height 17
click at [500, 49] on div "Sales Orders View 1 Filters: Status Reset" at bounding box center [343, 47] width 632 height 21
click at [479, 40] on div "Sales Orders View 1 Filters: Status Reset" at bounding box center [343, 47] width 632 height 21
click at [579, 62] on div "Created By" at bounding box center [585, 73] width 105 height 25
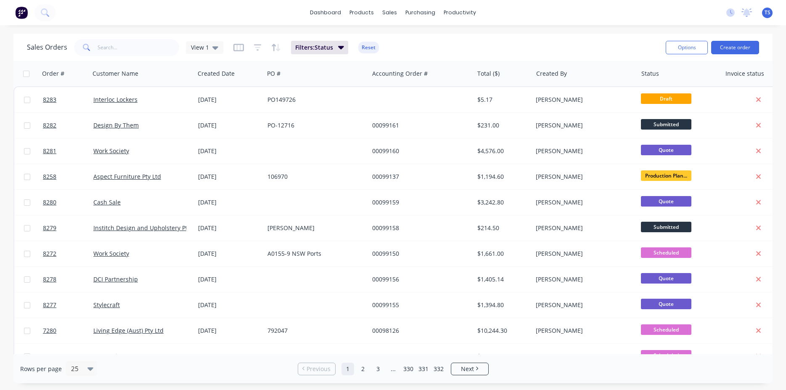
click at [576, 50] on div "Sales Orders View 1 Filters: Status Reset" at bounding box center [343, 47] width 632 height 21
click at [557, 34] on div "Sales Orders View 1 Filters: Status Reset Options Create order" at bounding box center [392, 47] width 759 height 27
click at [554, 48] on div "Sales Orders View 1 Filters: Status Reset" at bounding box center [343, 47] width 632 height 21
click at [586, 46] on div "Sales Orders View 1 Filters: Status Reset" at bounding box center [343, 47] width 632 height 21
click at [144, 51] on input "text" at bounding box center [139, 47] width 82 height 17
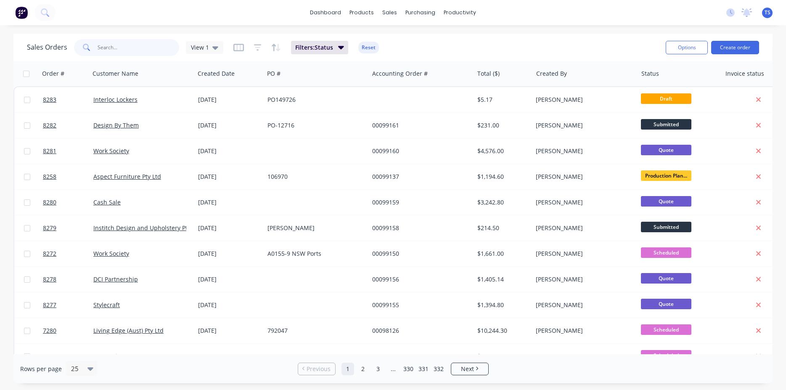
paste input "674688"
type input "674688"
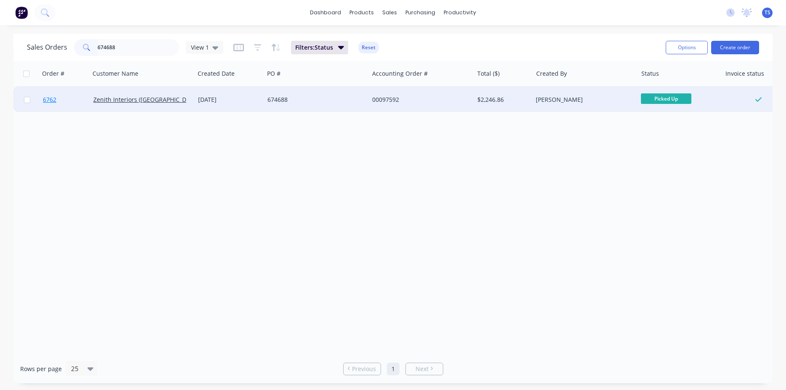
click at [61, 103] on link "6762" at bounding box center [68, 99] width 50 height 25
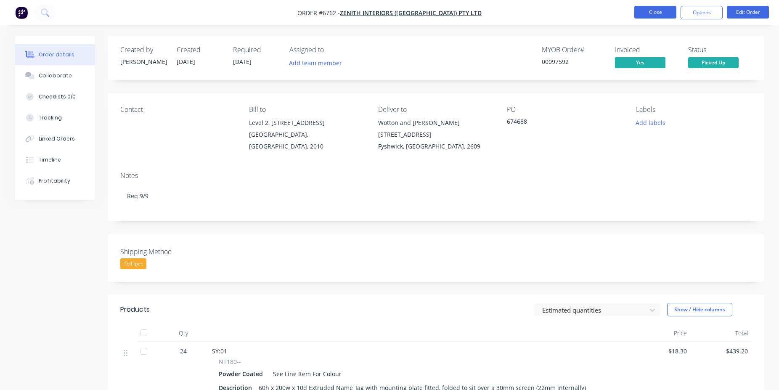
click at [659, 14] on button "Close" at bounding box center [655, 12] width 42 height 13
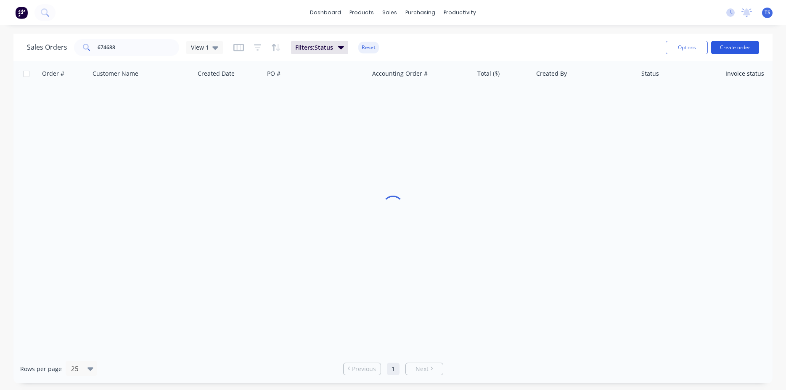
click at [753, 45] on button "Create order" at bounding box center [735, 47] width 48 height 13
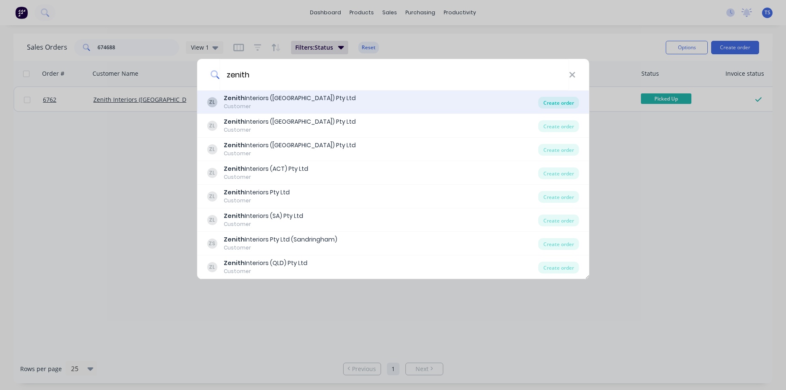
type input "zenith"
click at [555, 100] on div "Create order" at bounding box center [558, 103] width 41 height 12
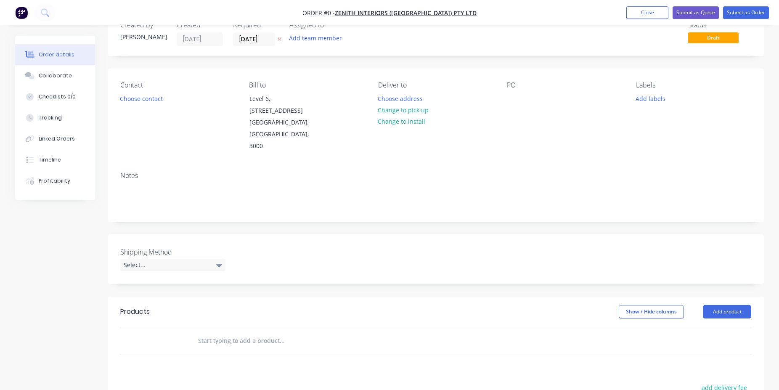
scroll to position [43, 0]
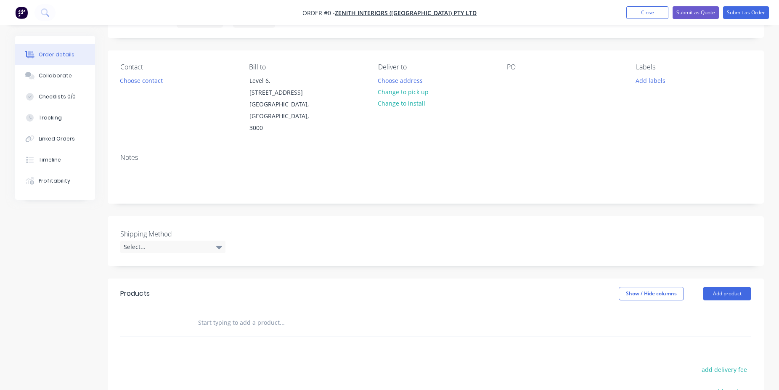
click at [255, 314] on input "text" at bounding box center [282, 322] width 168 height 17
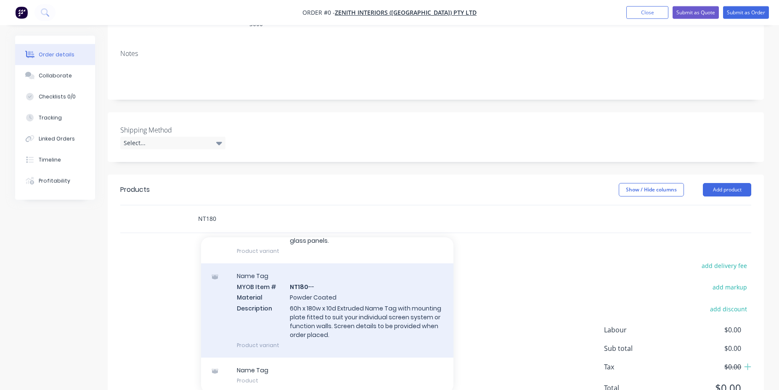
scroll to position [162, 0]
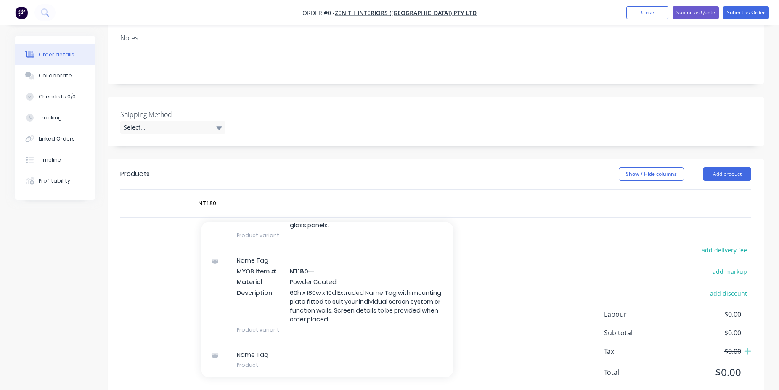
click at [492, 244] on div "add delivery fee add markup add discount Labour $0.00 Sub total $0.00 Tax $0.00…" at bounding box center [435, 316] width 631 height 144
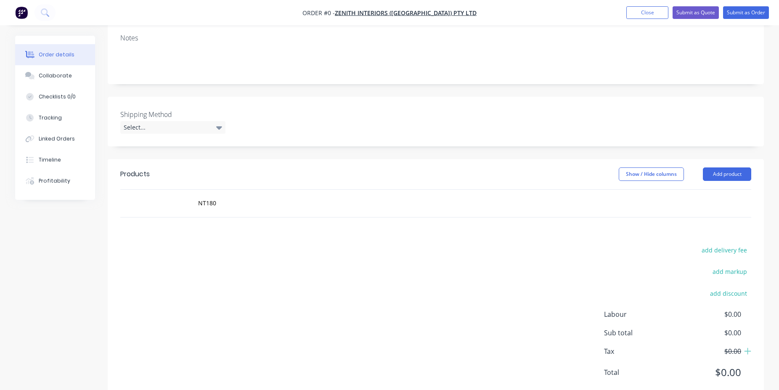
scroll to position [0, 0]
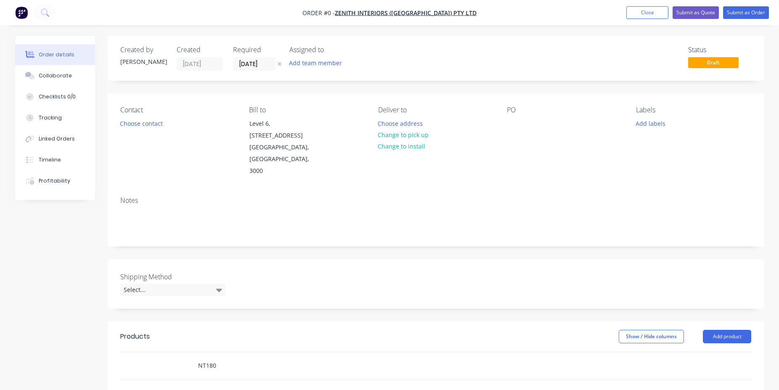
click at [232, 357] on input "NT180" at bounding box center [282, 365] width 168 height 17
type input "N"
click at [664, 16] on button "Close" at bounding box center [647, 12] width 42 height 13
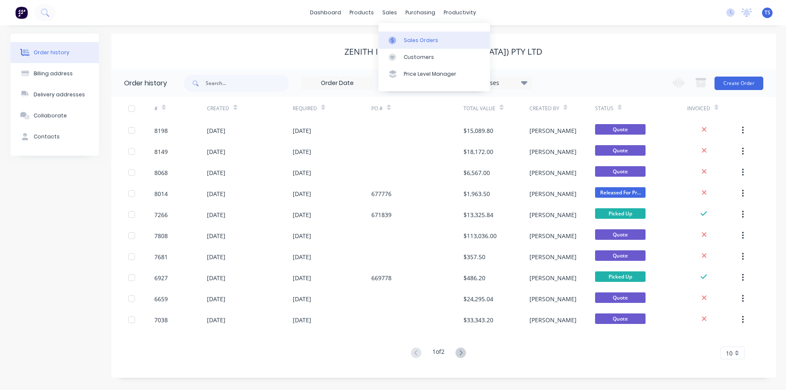
click at [409, 38] on div "Sales Orders" at bounding box center [421, 41] width 34 height 8
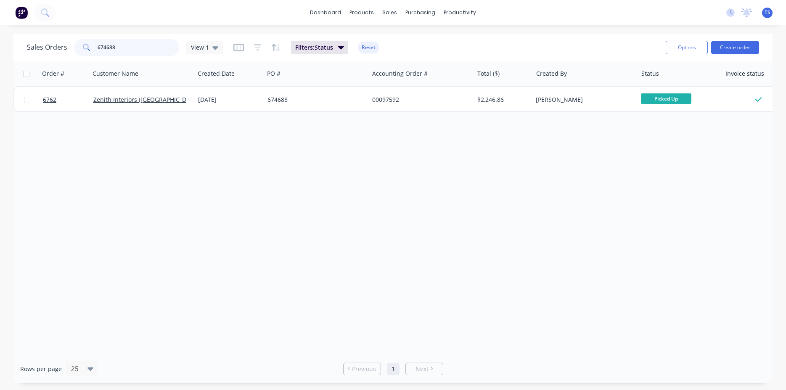
click at [147, 48] on input "674688" at bounding box center [139, 47] width 82 height 17
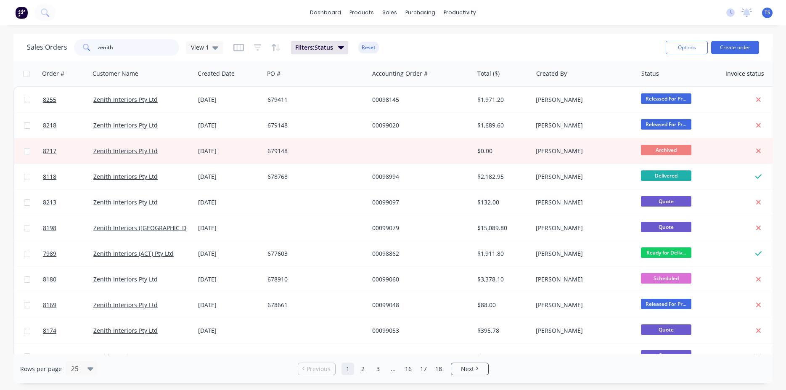
click at [149, 46] on input "zenith" at bounding box center [139, 47] width 82 height 17
click at [127, 57] on div "Sales Orders zenith View 1 Filters: Status Reset" at bounding box center [343, 47] width 632 height 21
click at [127, 53] on input "zenith" at bounding box center [139, 47] width 82 height 17
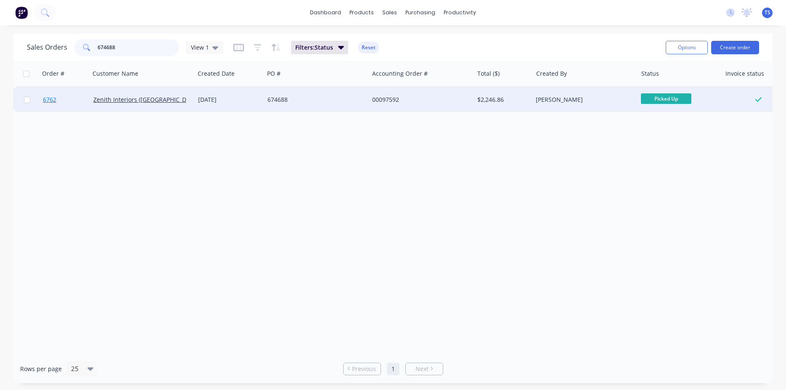
type input "674688"
click at [78, 101] on link "6762" at bounding box center [68, 99] width 50 height 25
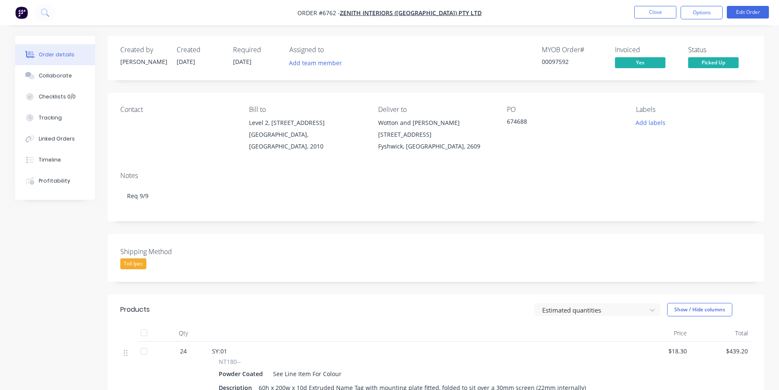
click at [560, 66] on div "00097592" at bounding box center [573, 61] width 63 height 9
copy div "00097592"
click at [654, 14] on button "Close" at bounding box center [655, 12] width 42 height 13
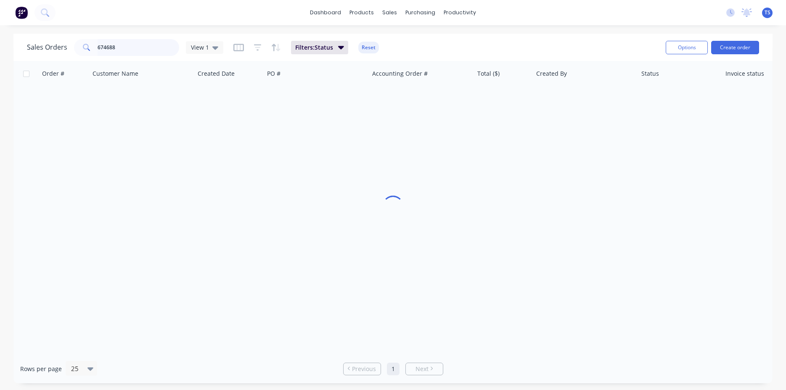
click at [147, 39] on input "674688" at bounding box center [139, 47] width 82 height 17
click at [147, 39] on div "Sales Orders 674688 View 1 Filters: Status Reset" at bounding box center [343, 47] width 632 height 21
click at [135, 44] on input "674688" at bounding box center [139, 47] width 82 height 17
click at [121, 45] on input "99071" at bounding box center [139, 47] width 82 height 17
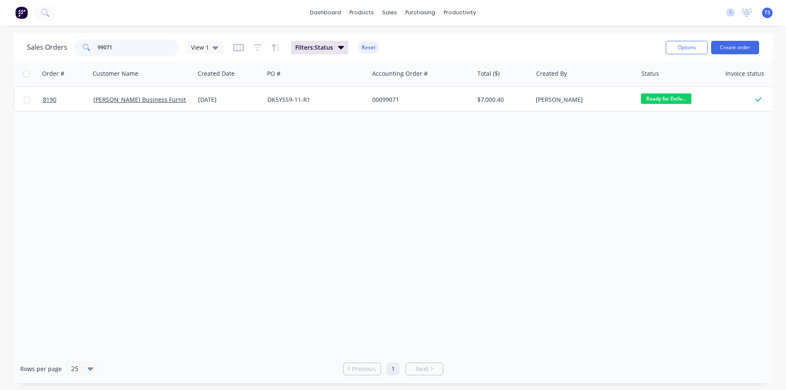
click at [121, 45] on input "99071" at bounding box center [139, 47] width 82 height 17
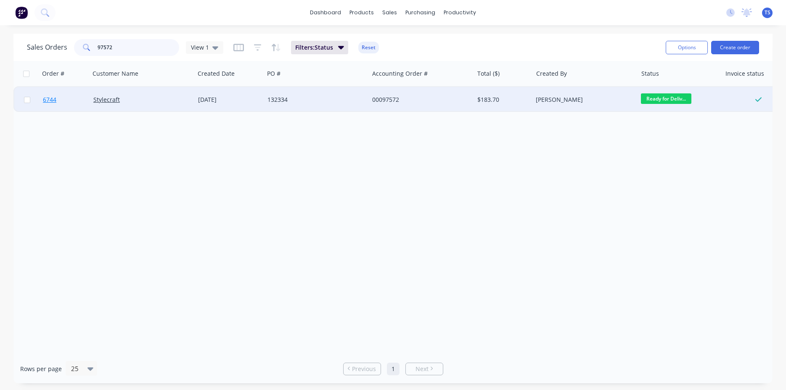
type input "97572"
click at [57, 98] on link "6744" at bounding box center [68, 99] width 50 height 25
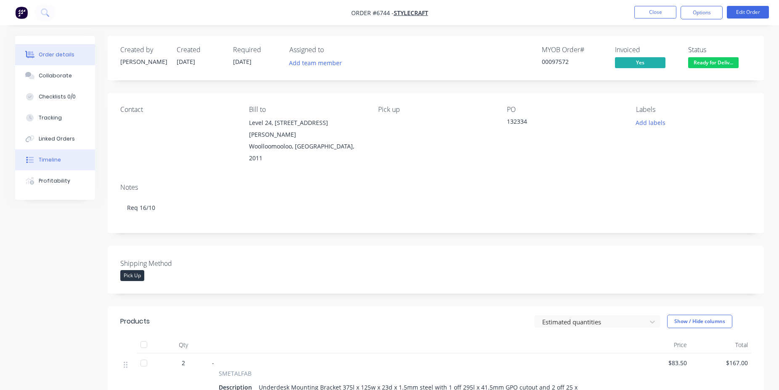
click at [77, 161] on button "Timeline" at bounding box center [55, 159] width 80 height 21
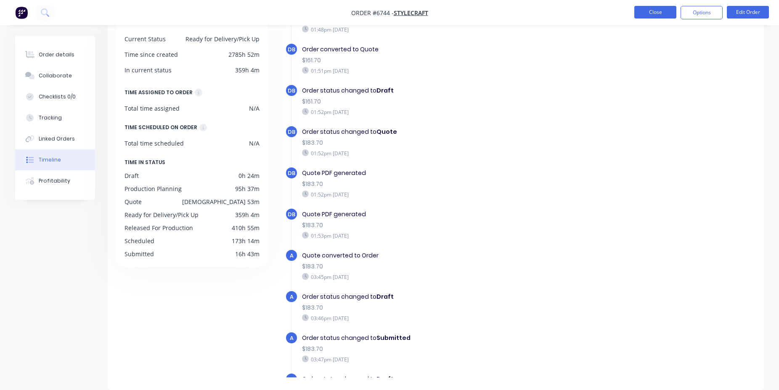
click at [658, 11] on button "Close" at bounding box center [655, 12] width 42 height 13
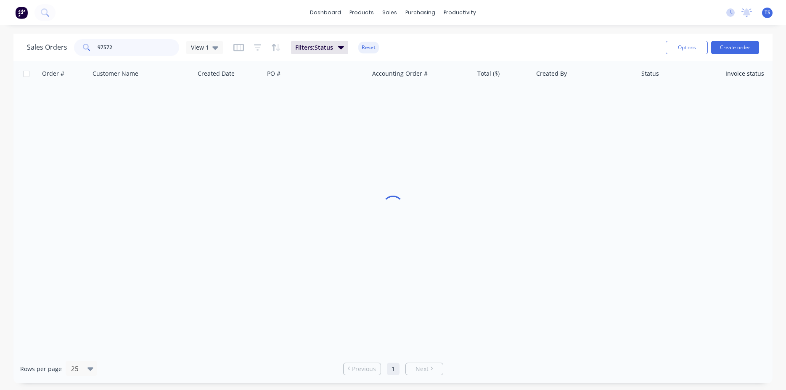
click at [131, 51] on input "97572" at bounding box center [139, 47] width 82 height 17
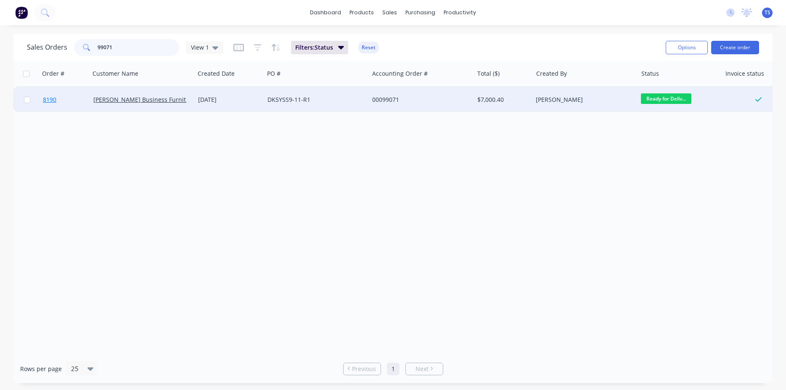
type input "99071"
click at [65, 106] on link "8190" at bounding box center [68, 99] width 50 height 25
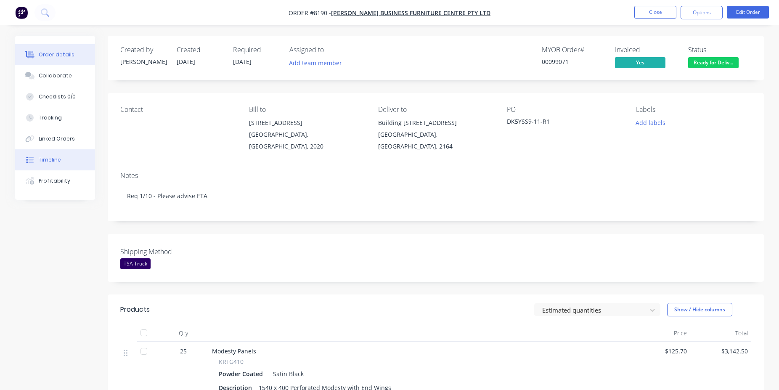
click at [62, 160] on button "Timeline" at bounding box center [55, 159] width 80 height 21
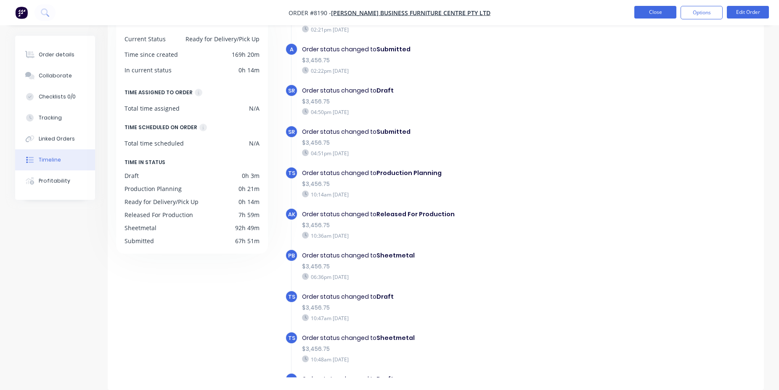
click at [654, 11] on button "Close" at bounding box center [655, 12] width 42 height 13
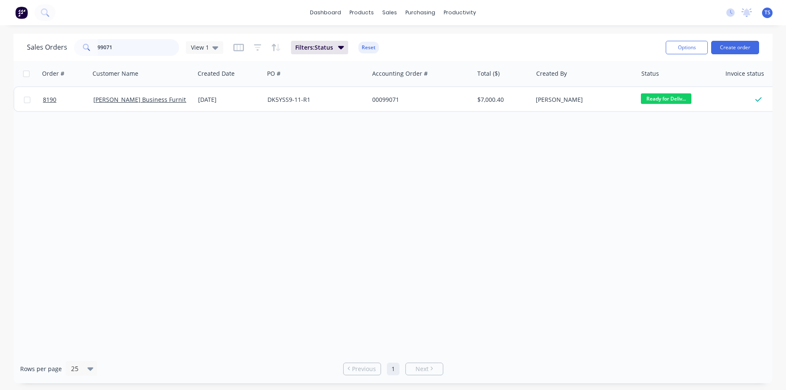
click at [149, 46] on input "99071" at bounding box center [139, 47] width 82 height 17
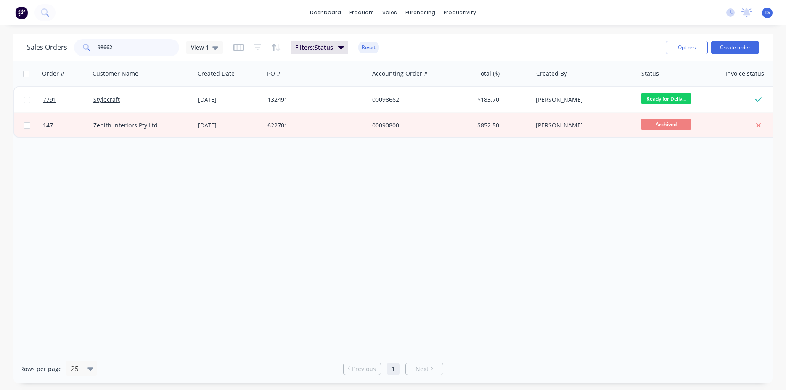
type input "98662"
click at [59, 93] on link "7791" at bounding box center [68, 99] width 50 height 25
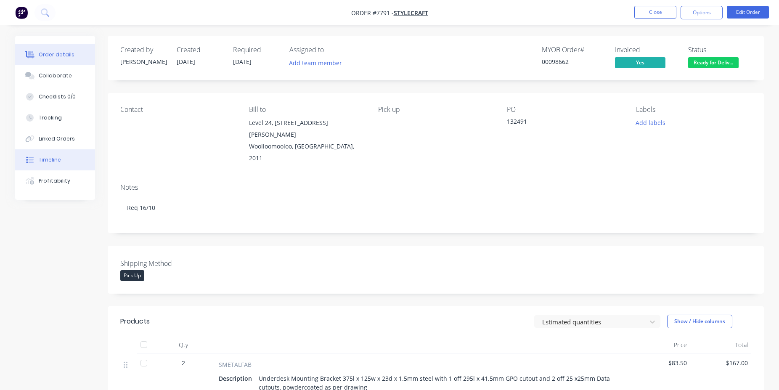
click at [56, 154] on button "Timeline" at bounding box center [55, 159] width 80 height 21
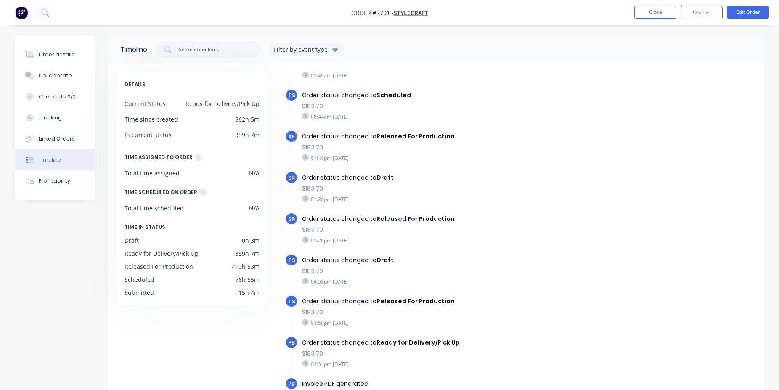
scroll to position [65, 0]
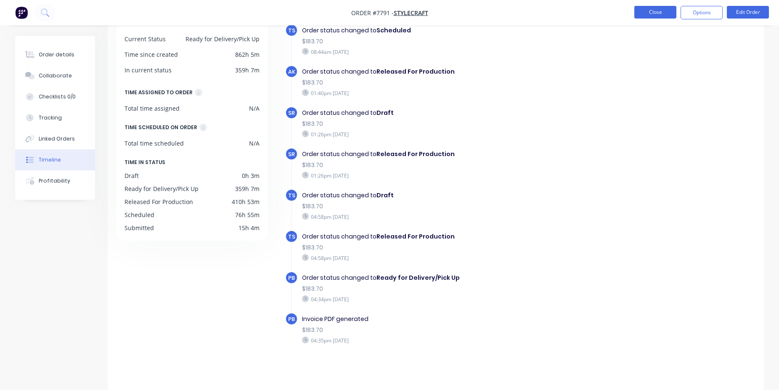
click at [659, 11] on button "Close" at bounding box center [655, 12] width 42 height 13
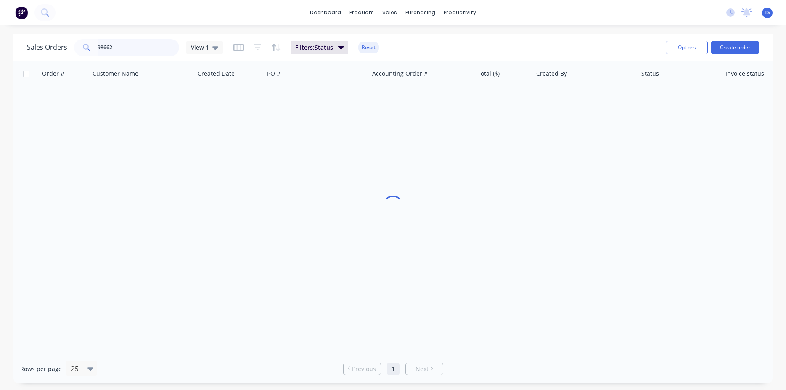
click at [123, 54] on input "98662" at bounding box center [139, 47] width 82 height 17
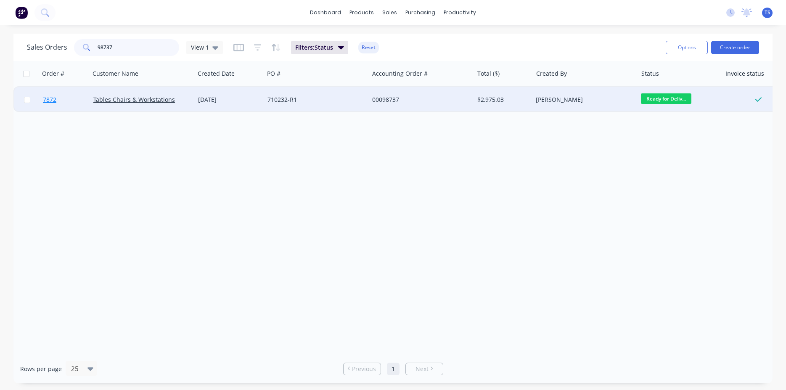
type input "98737"
click at [65, 103] on link "7872" at bounding box center [68, 99] width 50 height 25
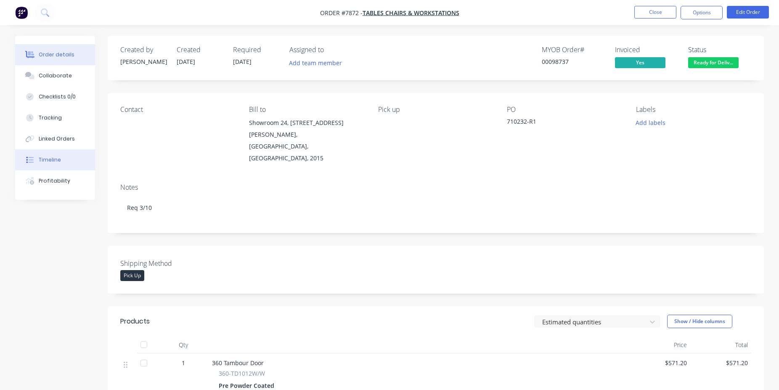
click at [76, 164] on button "Timeline" at bounding box center [55, 159] width 80 height 21
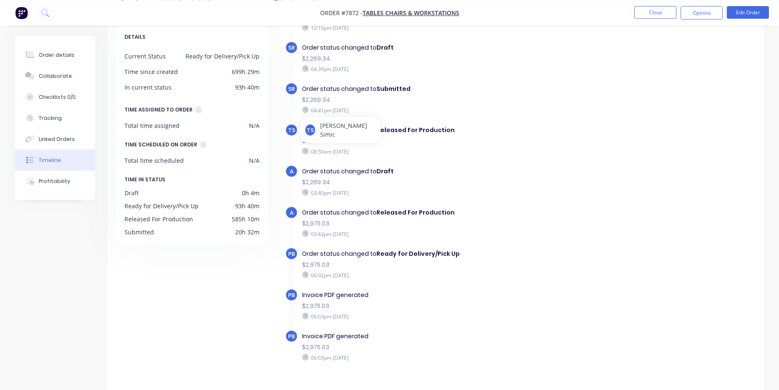
scroll to position [65, 0]
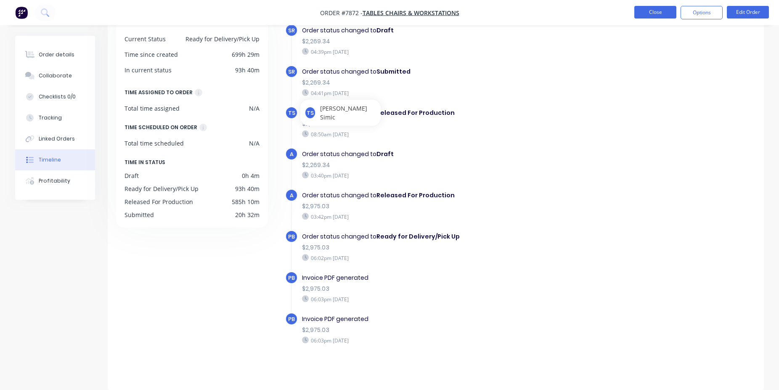
click at [667, 12] on button "Close" at bounding box center [655, 12] width 42 height 13
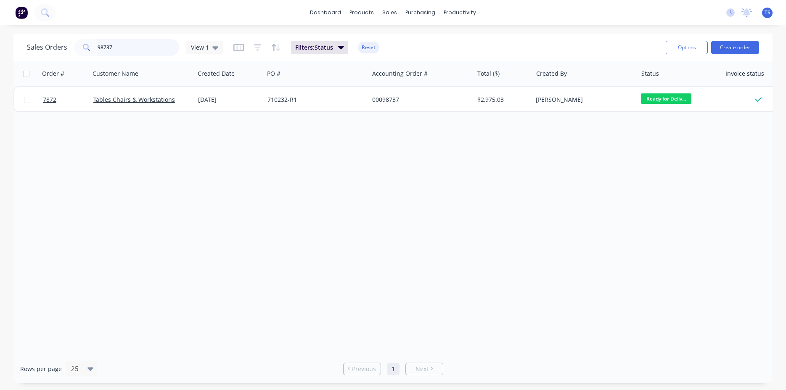
click at [135, 48] on input "98737" at bounding box center [139, 47] width 82 height 17
click at [148, 46] on input "98737" at bounding box center [139, 47] width 82 height 17
click at [120, 45] on input "98927" at bounding box center [139, 47] width 82 height 17
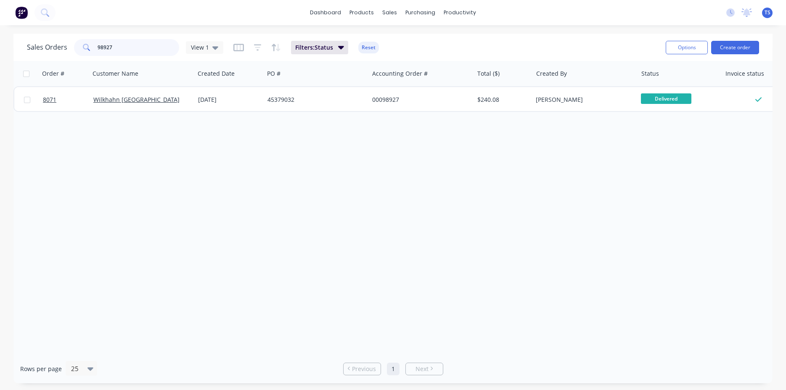
click at [120, 45] on input "98927" at bounding box center [139, 47] width 82 height 17
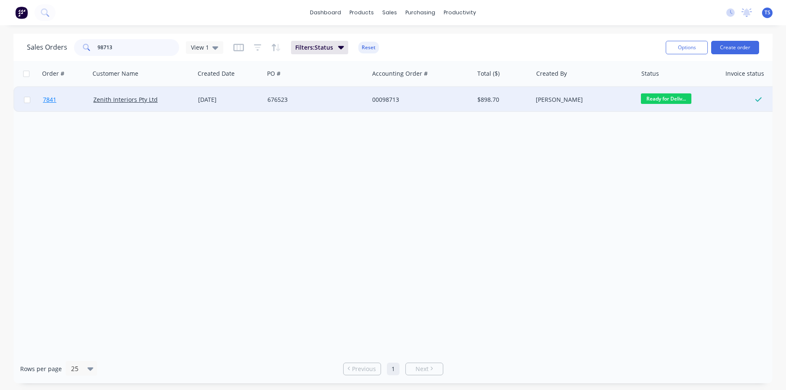
type input "98713"
click at [57, 100] on link "7841" at bounding box center [68, 99] width 50 height 25
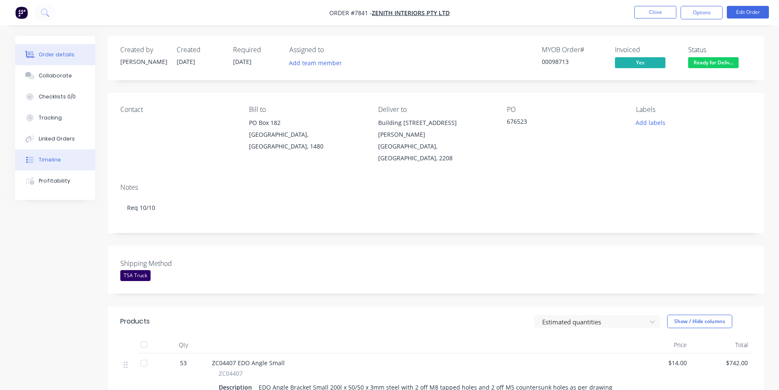
click at [58, 167] on button "Timeline" at bounding box center [55, 159] width 80 height 21
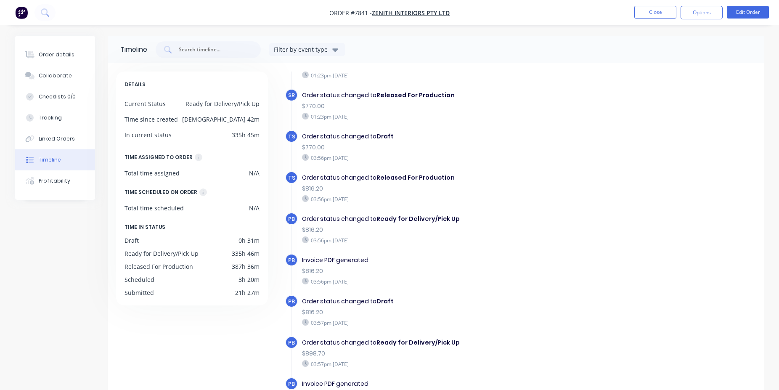
scroll to position [65, 0]
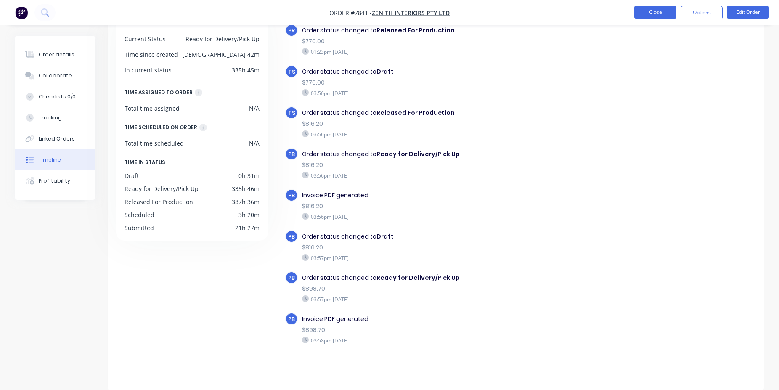
click at [644, 6] on button "Close" at bounding box center [655, 12] width 42 height 13
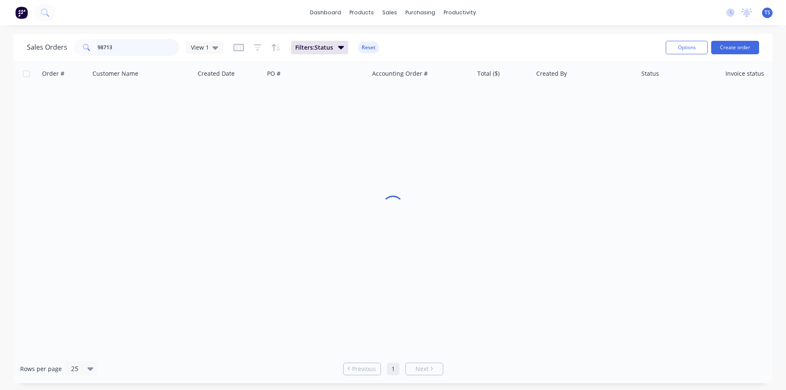
click at [136, 45] on input "98713" at bounding box center [139, 47] width 82 height 17
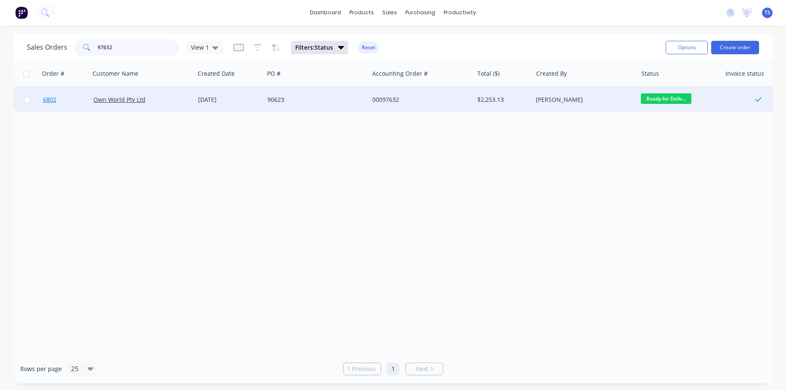
type input "97632"
click at [48, 109] on link "6802" at bounding box center [68, 99] width 50 height 25
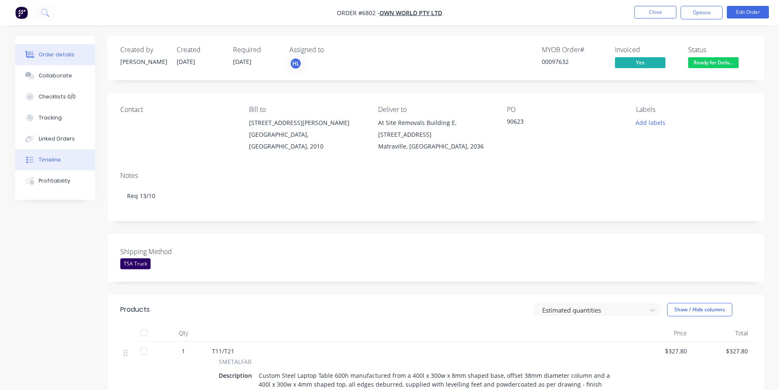
click at [66, 161] on button "Timeline" at bounding box center [55, 159] width 80 height 21
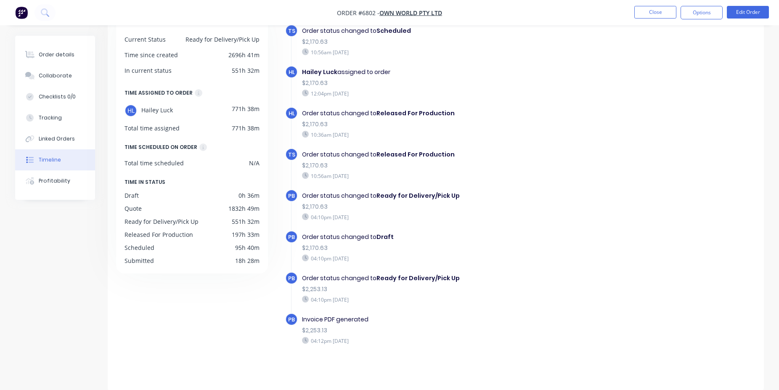
scroll to position [65, 0]
click at [658, 8] on button "Close" at bounding box center [655, 12] width 42 height 13
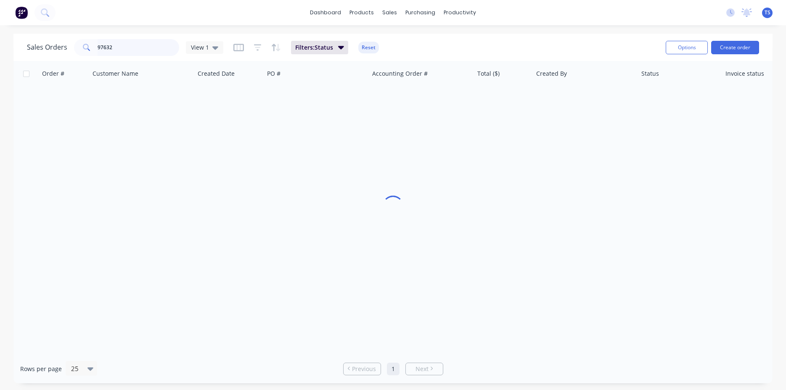
click at [123, 47] on input "97632" at bounding box center [139, 47] width 82 height 17
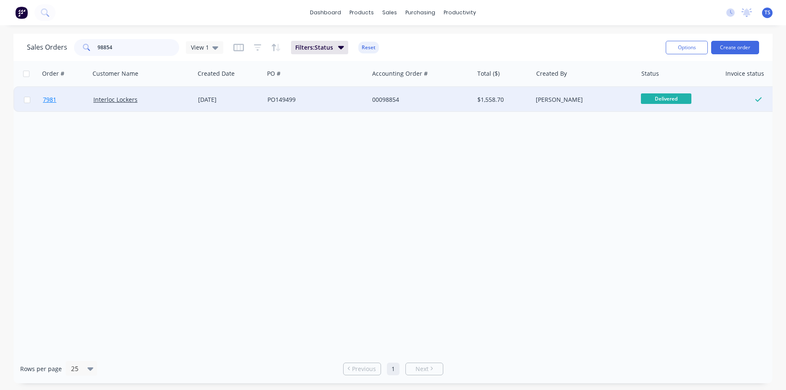
type input "98854"
click at [64, 103] on link "7981" at bounding box center [68, 99] width 50 height 25
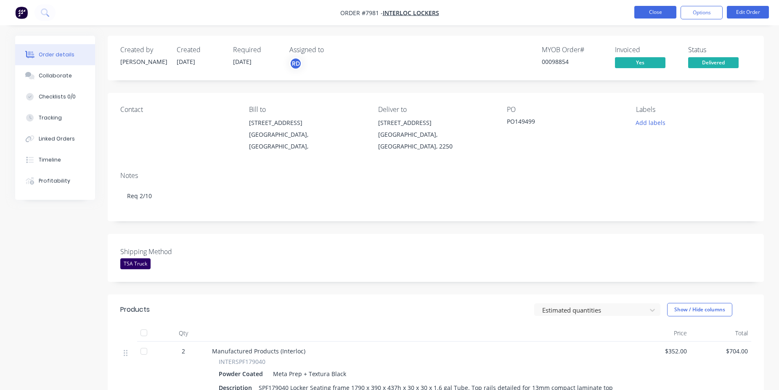
click at [645, 10] on button "Close" at bounding box center [655, 12] width 42 height 13
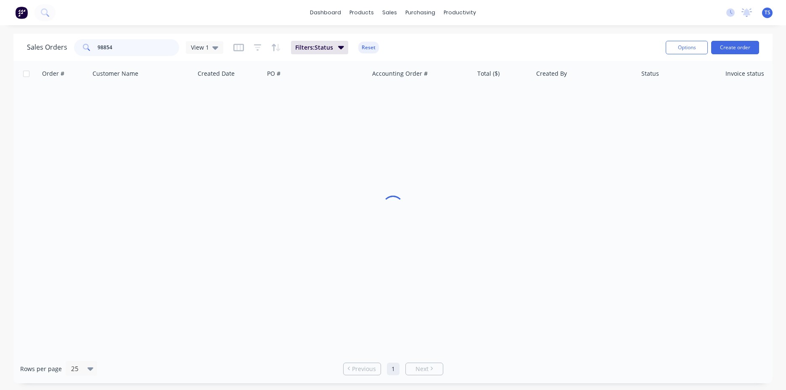
click at [151, 48] on input "98854" at bounding box center [139, 47] width 82 height 17
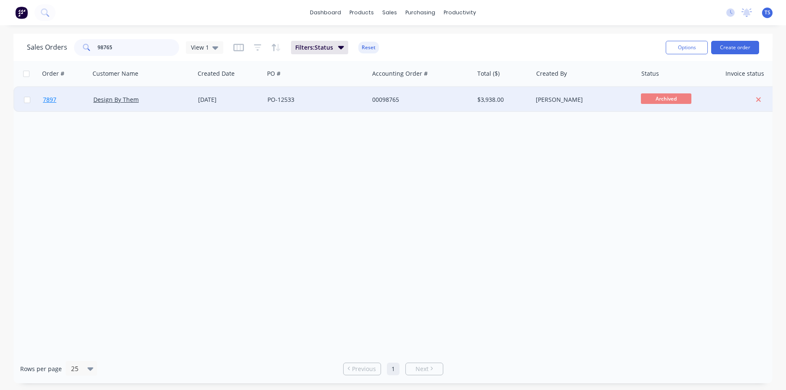
type input "98765"
click at [58, 100] on link "7897" at bounding box center [68, 99] width 50 height 25
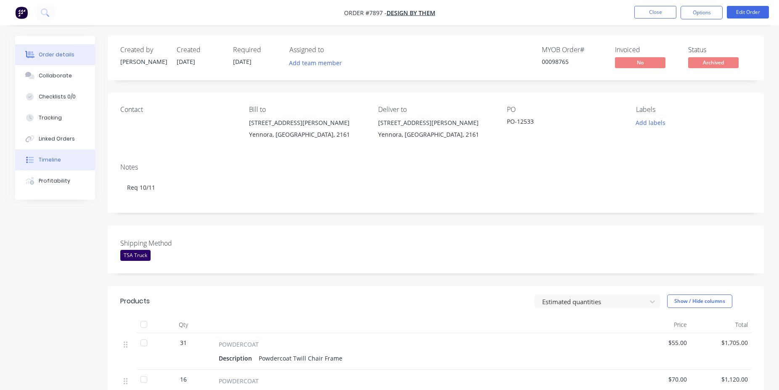
click at [59, 156] on div "Timeline" at bounding box center [50, 160] width 22 height 8
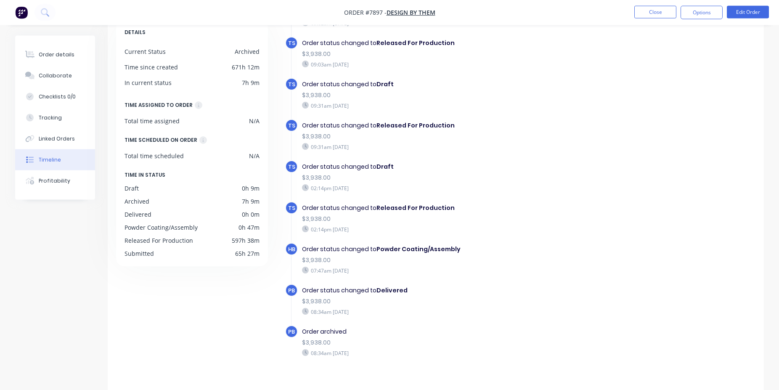
scroll to position [65, 0]
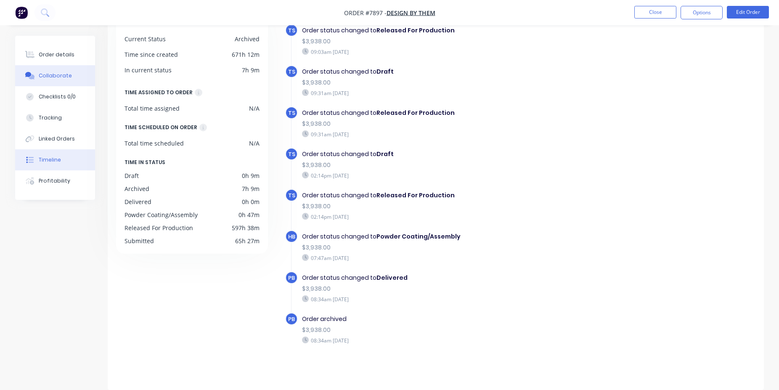
click at [58, 81] on button "Collaborate" at bounding box center [55, 75] width 80 height 21
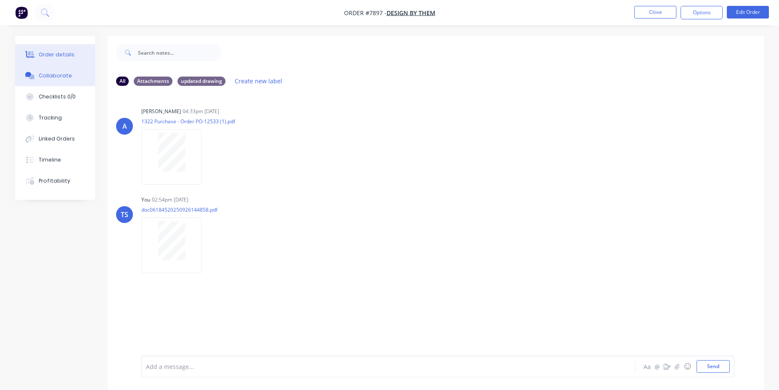
click at [91, 51] on button "Order details" at bounding box center [55, 54] width 80 height 21
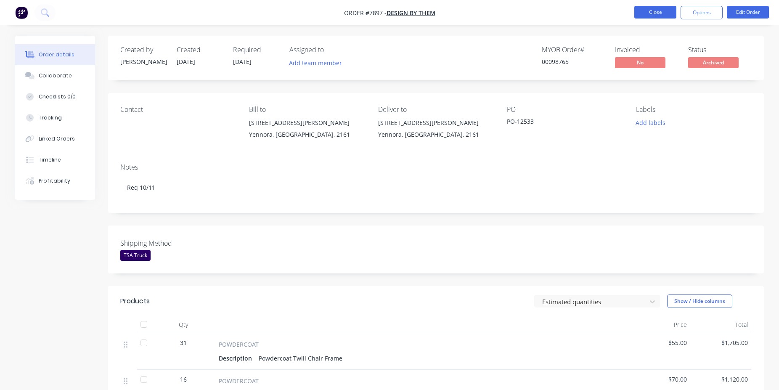
click at [658, 12] on button "Close" at bounding box center [655, 12] width 42 height 13
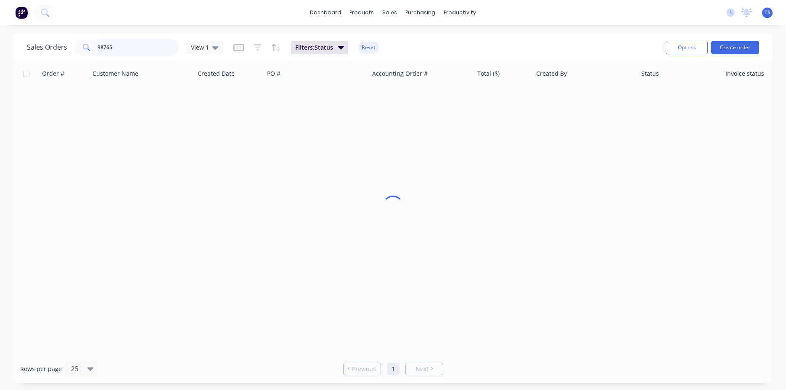
click at [131, 51] on input "98765" at bounding box center [139, 47] width 82 height 17
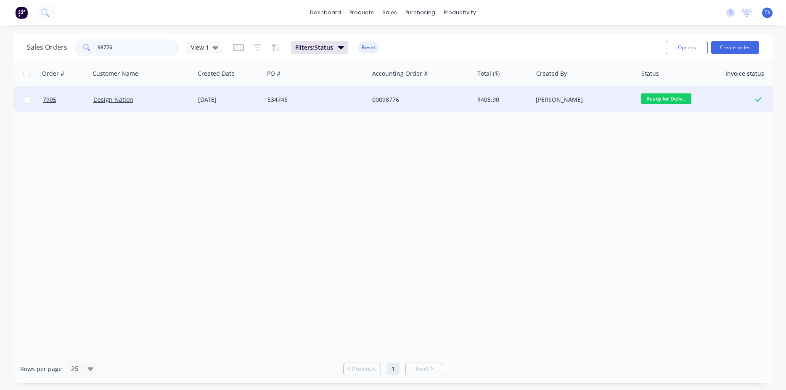
type input "98776"
click at [105, 109] on div "Design Nation" at bounding box center [142, 99] width 105 height 25
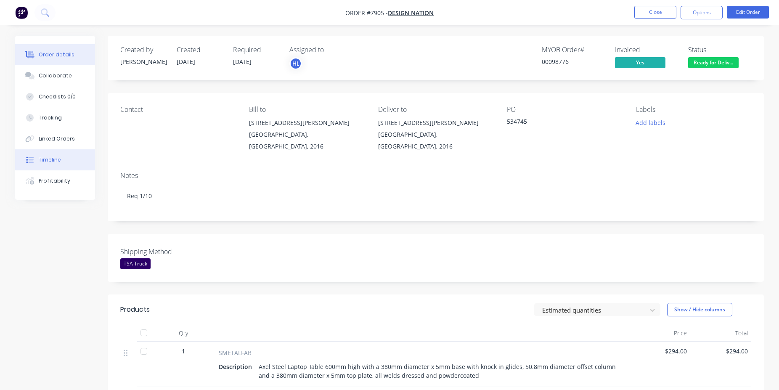
click at [42, 166] on button "Timeline" at bounding box center [55, 159] width 80 height 21
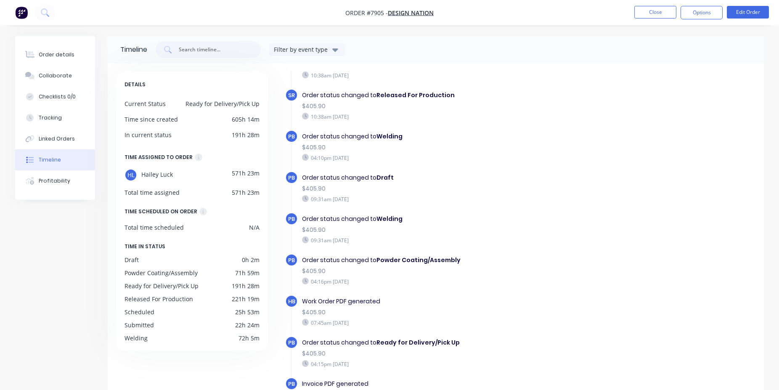
scroll to position [65, 0]
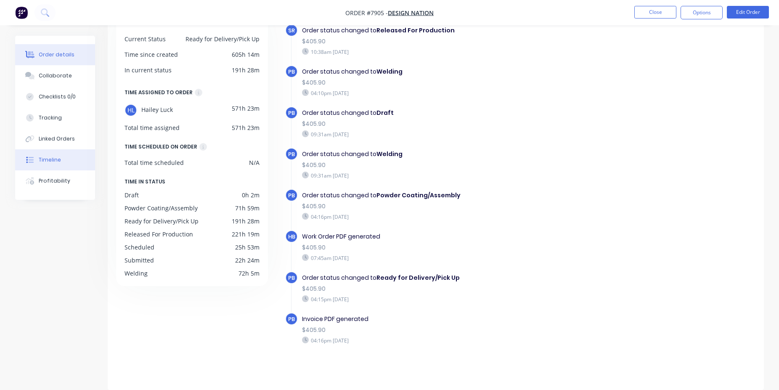
drag, startPoint x: 57, startPoint y: 43, endPoint x: 62, endPoint y: 50, distance: 7.8
click at [57, 44] on div "Order details Collaborate Checklists 0/0 Tracking Linked Orders Timeline Profit…" at bounding box center [55, 118] width 80 height 164
click at [68, 57] on div "Order details" at bounding box center [57, 55] width 36 height 8
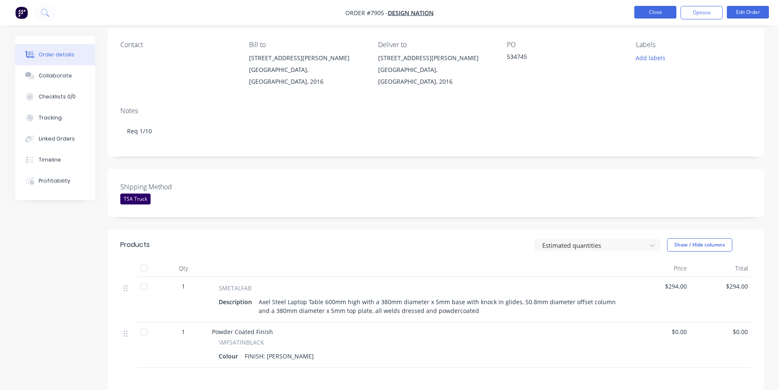
click at [647, 14] on button "Close" at bounding box center [655, 12] width 42 height 13
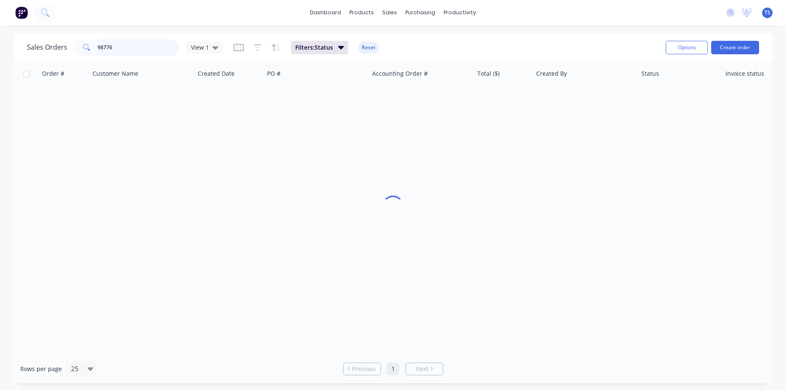
click at [143, 53] on input "98776" at bounding box center [139, 47] width 82 height 17
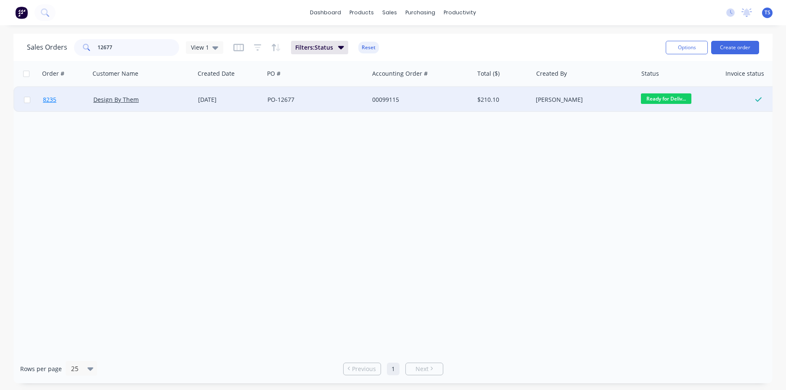
type input "12677"
click at [63, 104] on link "8235" at bounding box center [68, 99] width 50 height 25
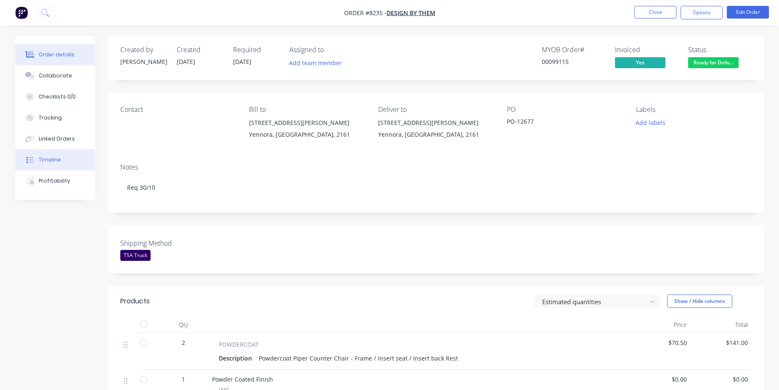
click at [63, 162] on button "Timeline" at bounding box center [55, 159] width 80 height 21
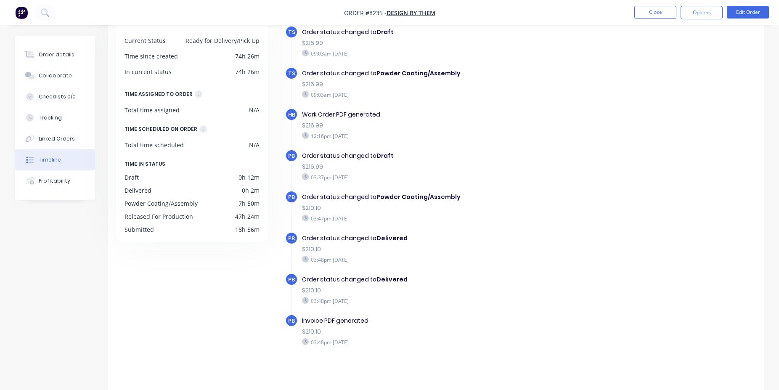
scroll to position [65, 0]
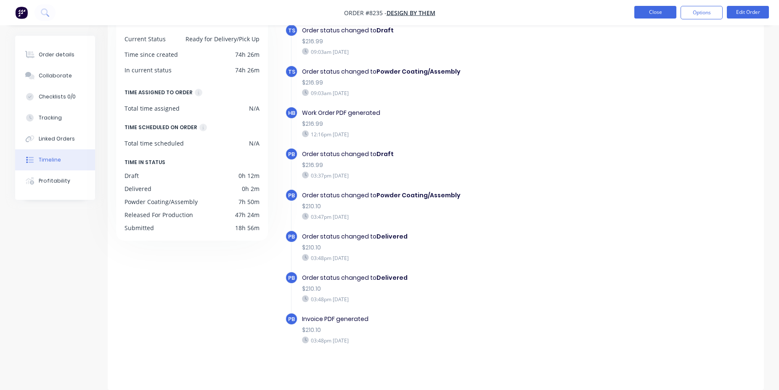
click at [658, 10] on button "Close" at bounding box center [655, 12] width 42 height 13
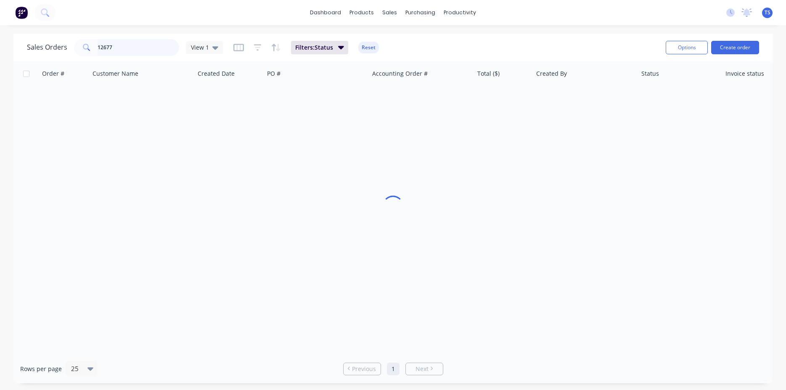
click at [135, 46] on input "12677" at bounding box center [139, 47] width 82 height 17
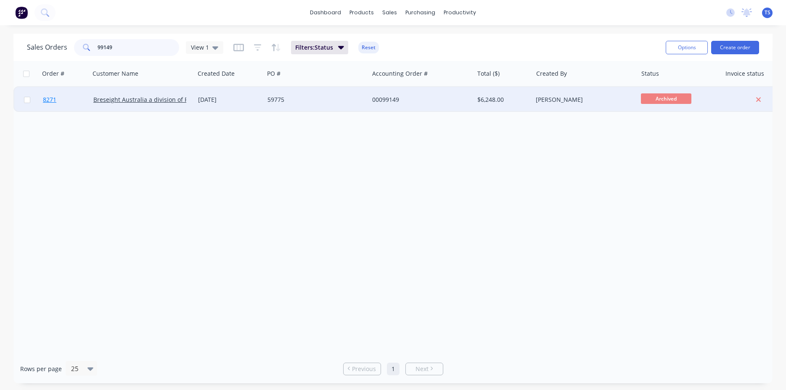
type input "99149"
click at [64, 104] on link "8271" at bounding box center [68, 99] width 50 height 25
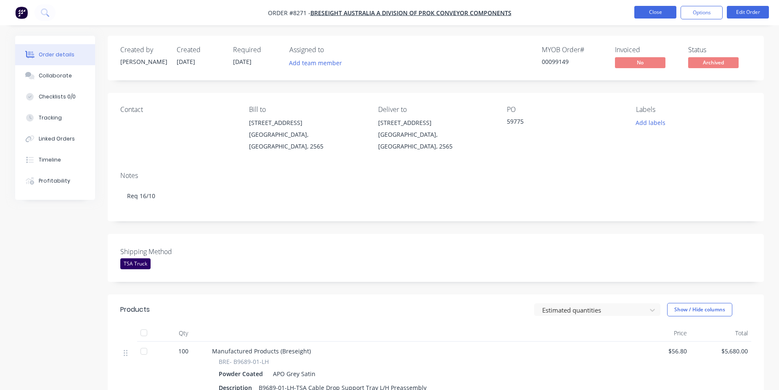
click at [653, 9] on button "Close" at bounding box center [655, 12] width 42 height 13
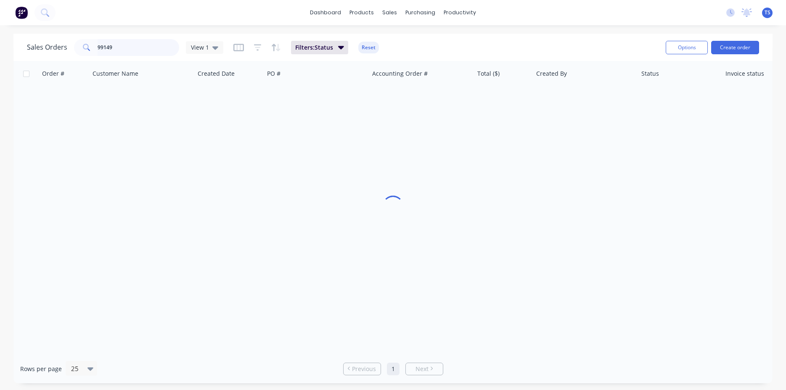
click at [155, 49] on input "99149" at bounding box center [139, 47] width 82 height 17
type input "99058"
